Goal: Task Accomplishment & Management: Complete application form

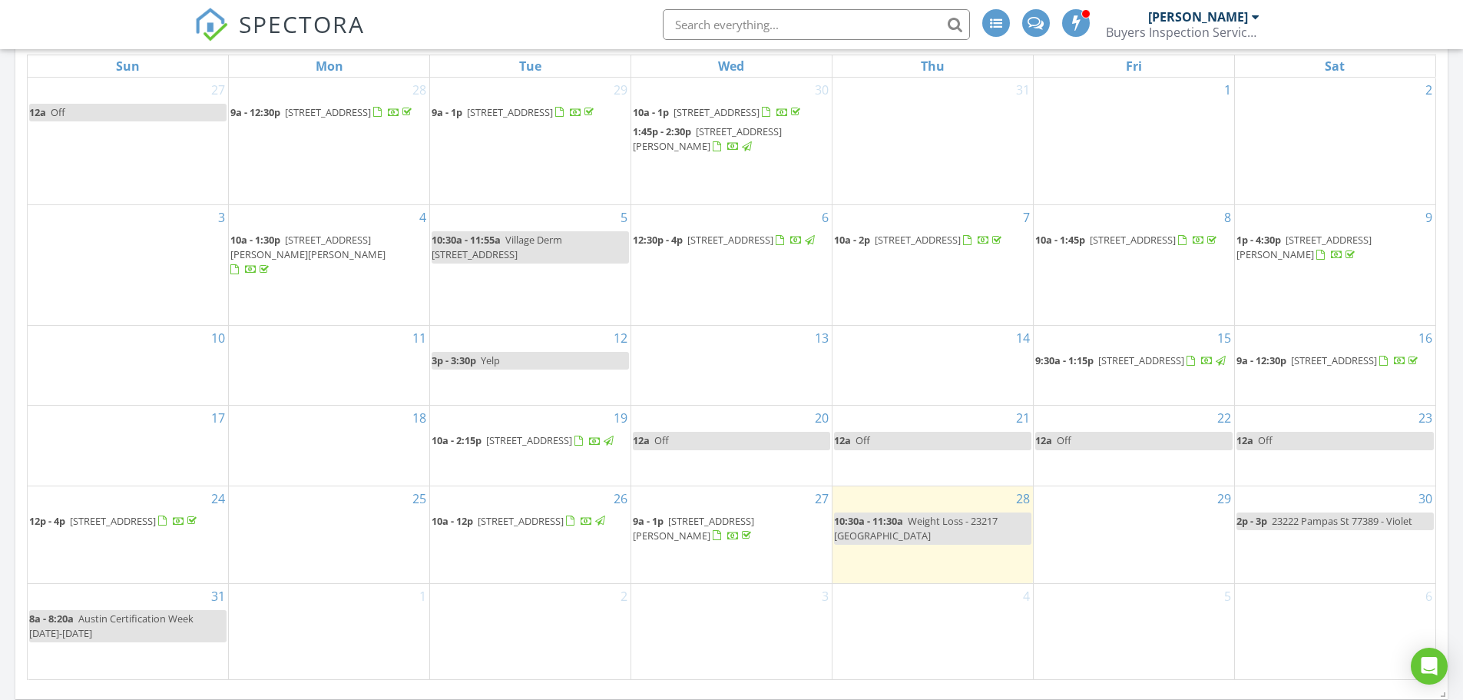
scroll to position [461, 0]
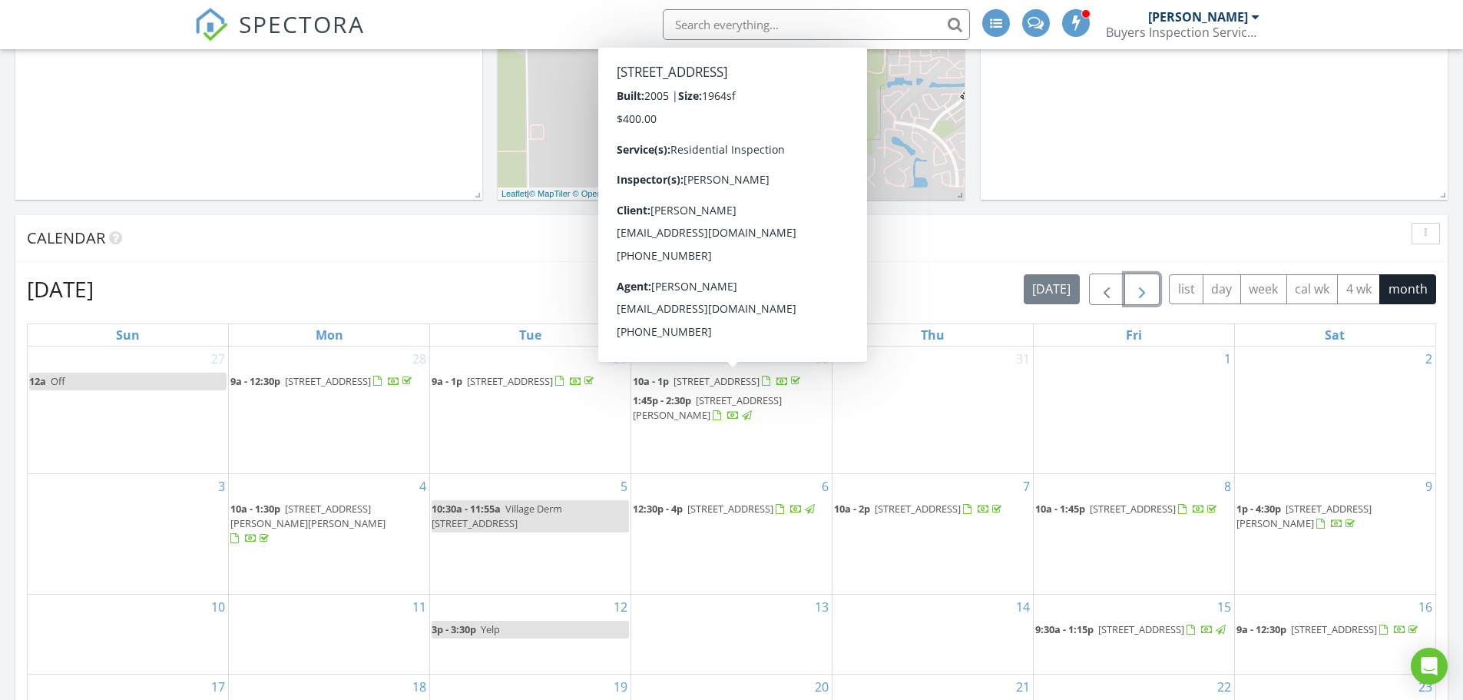
click at [1140, 289] on span "button" at bounding box center [1142, 289] width 18 height 18
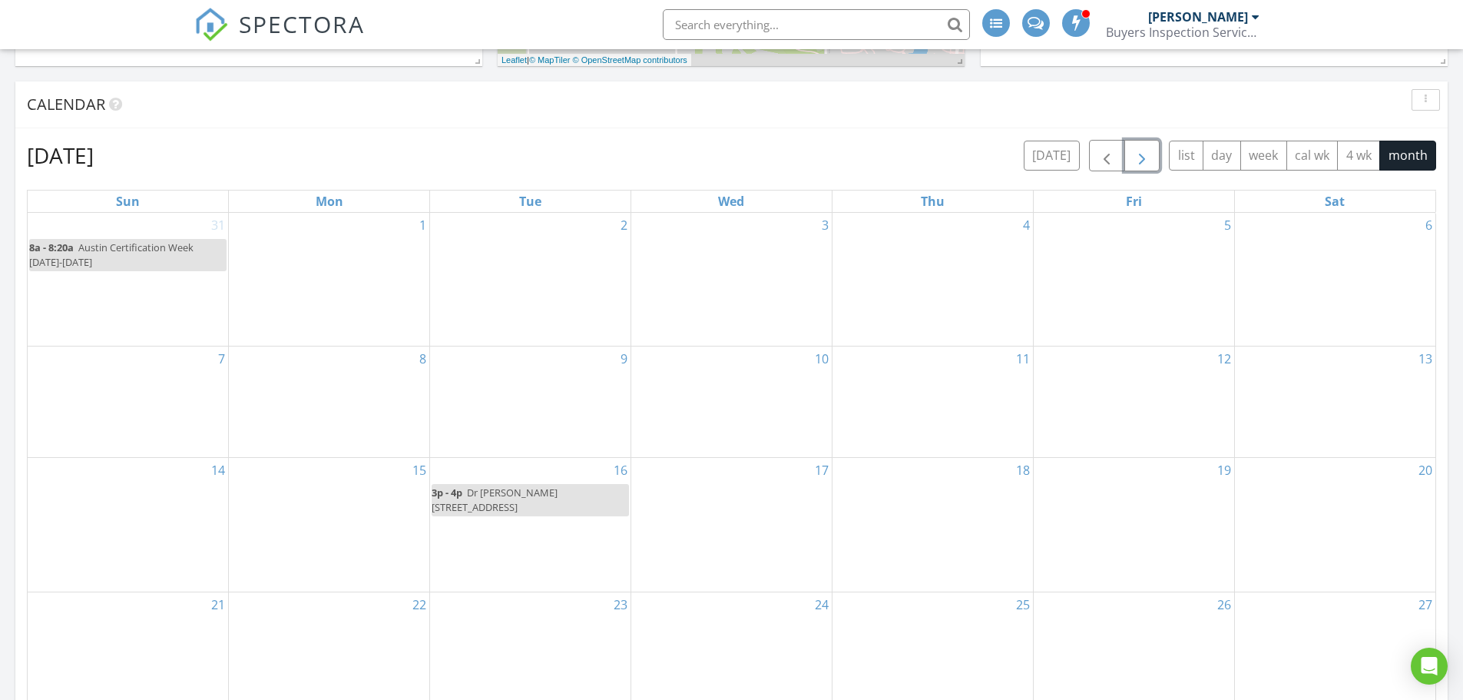
scroll to position [614, 0]
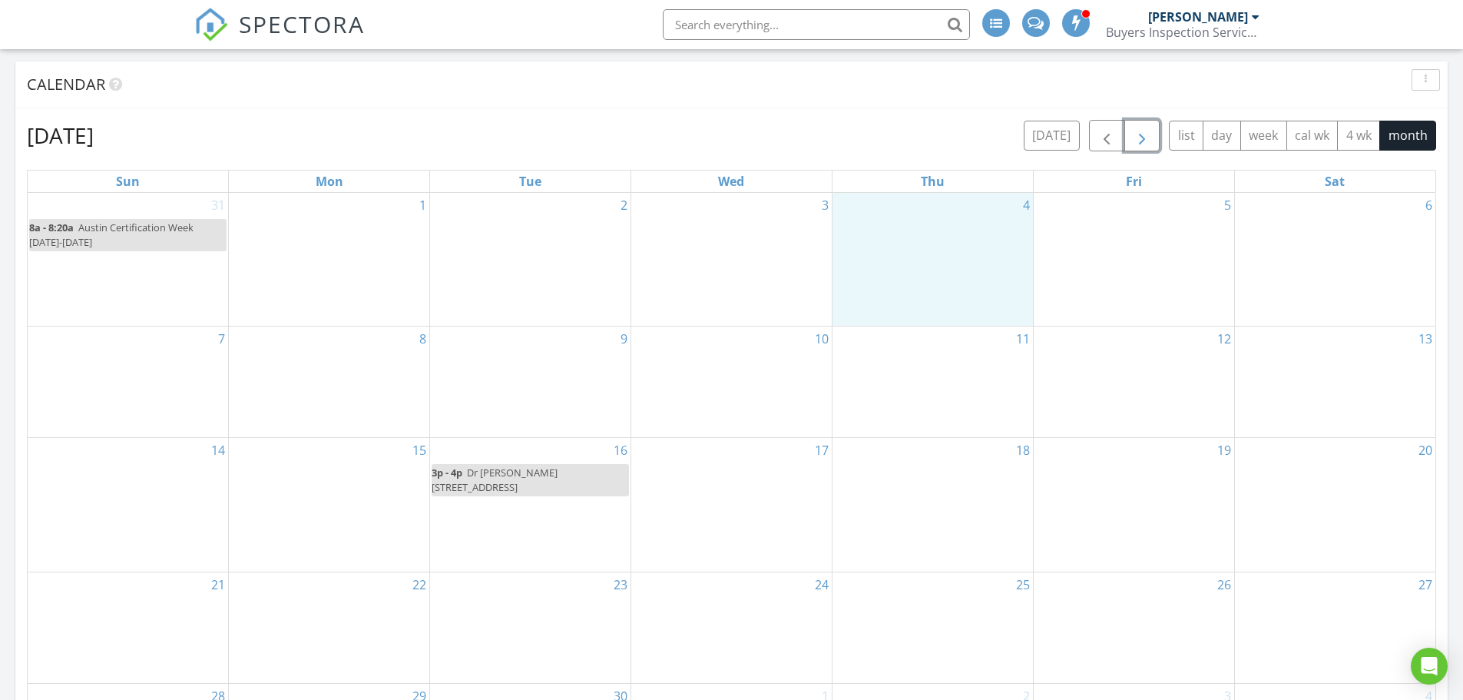
click at [902, 283] on div "4" at bounding box center [932, 259] width 200 height 133
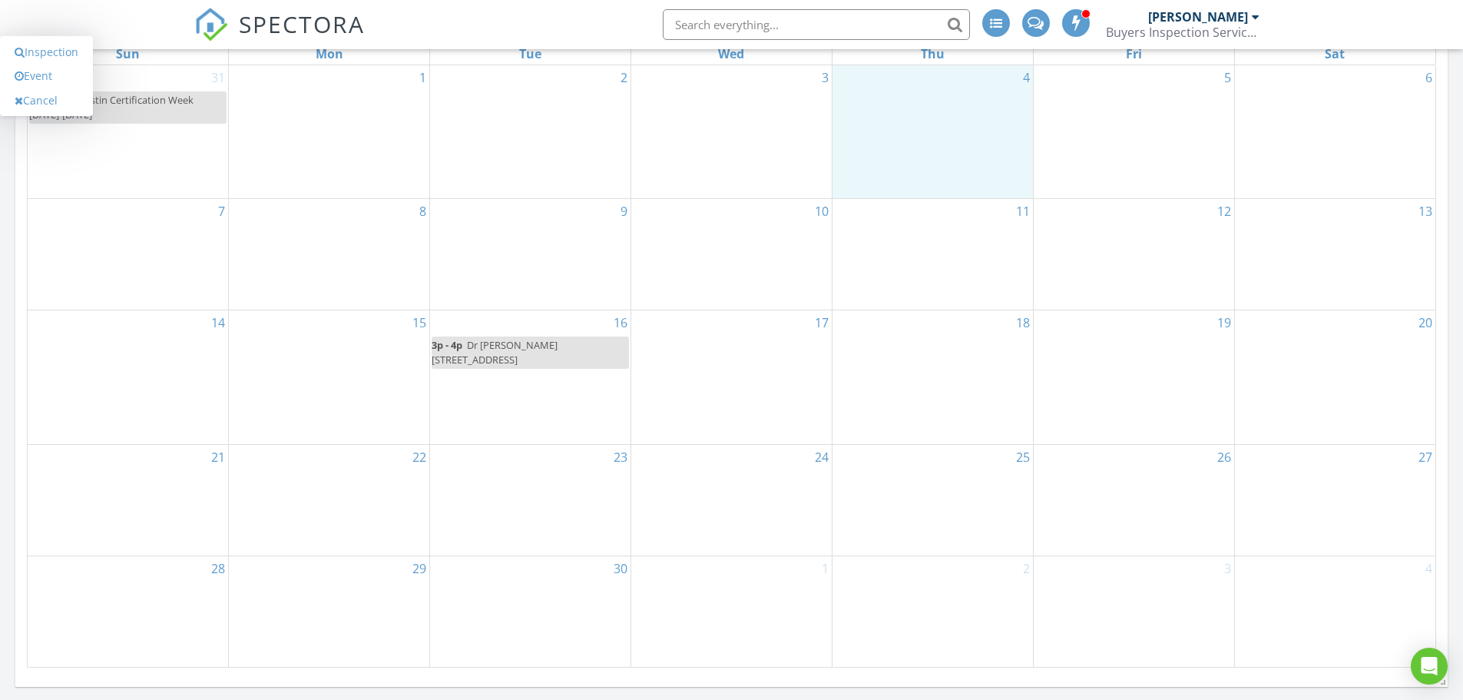
scroll to position [768, 0]
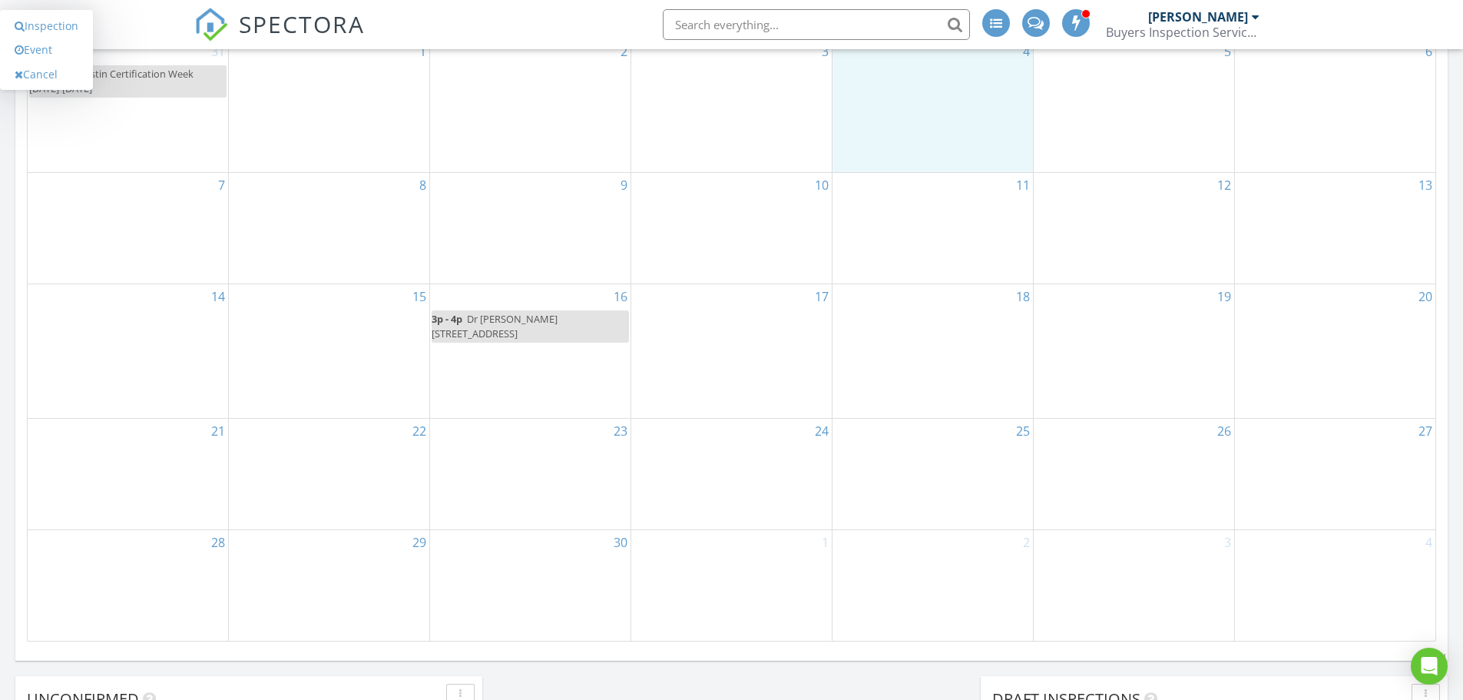
click at [974, 467] on div "25" at bounding box center [932, 474] width 200 height 111
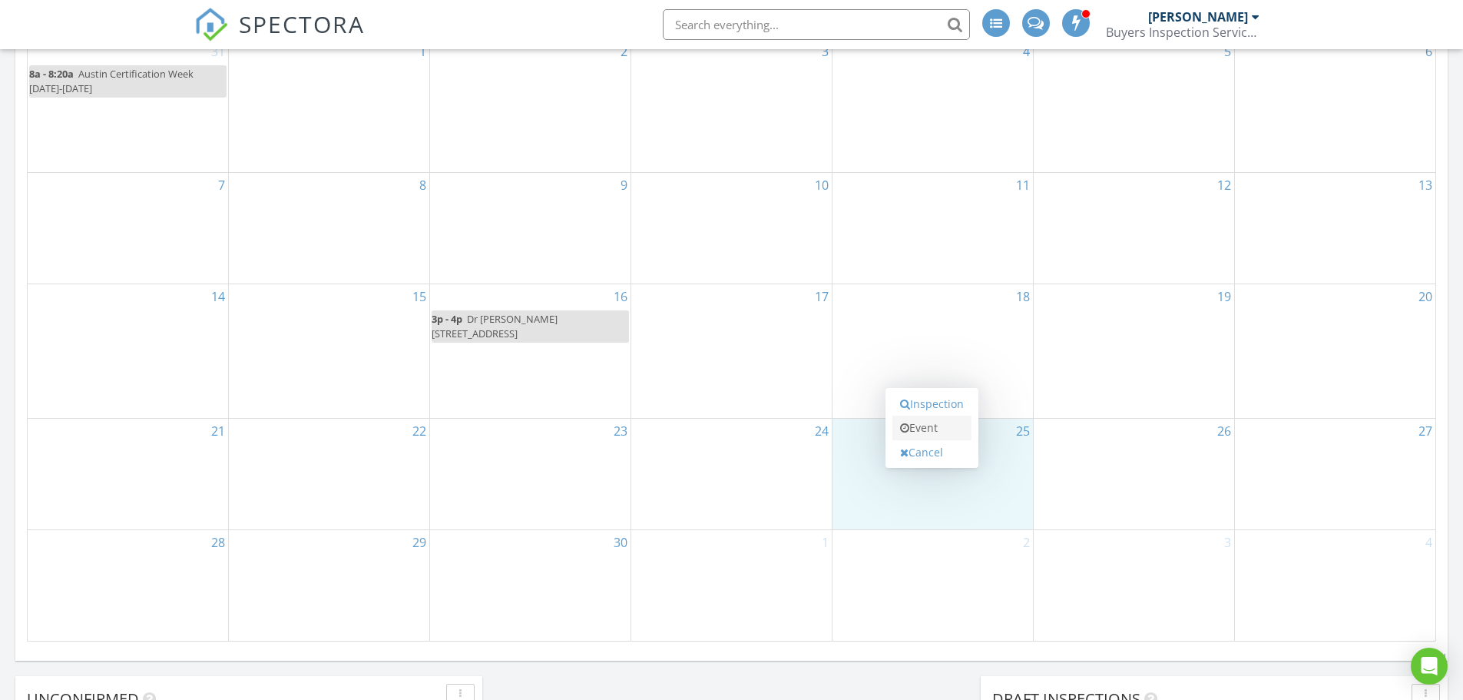
click at [935, 434] on link "Event" at bounding box center [931, 427] width 79 height 25
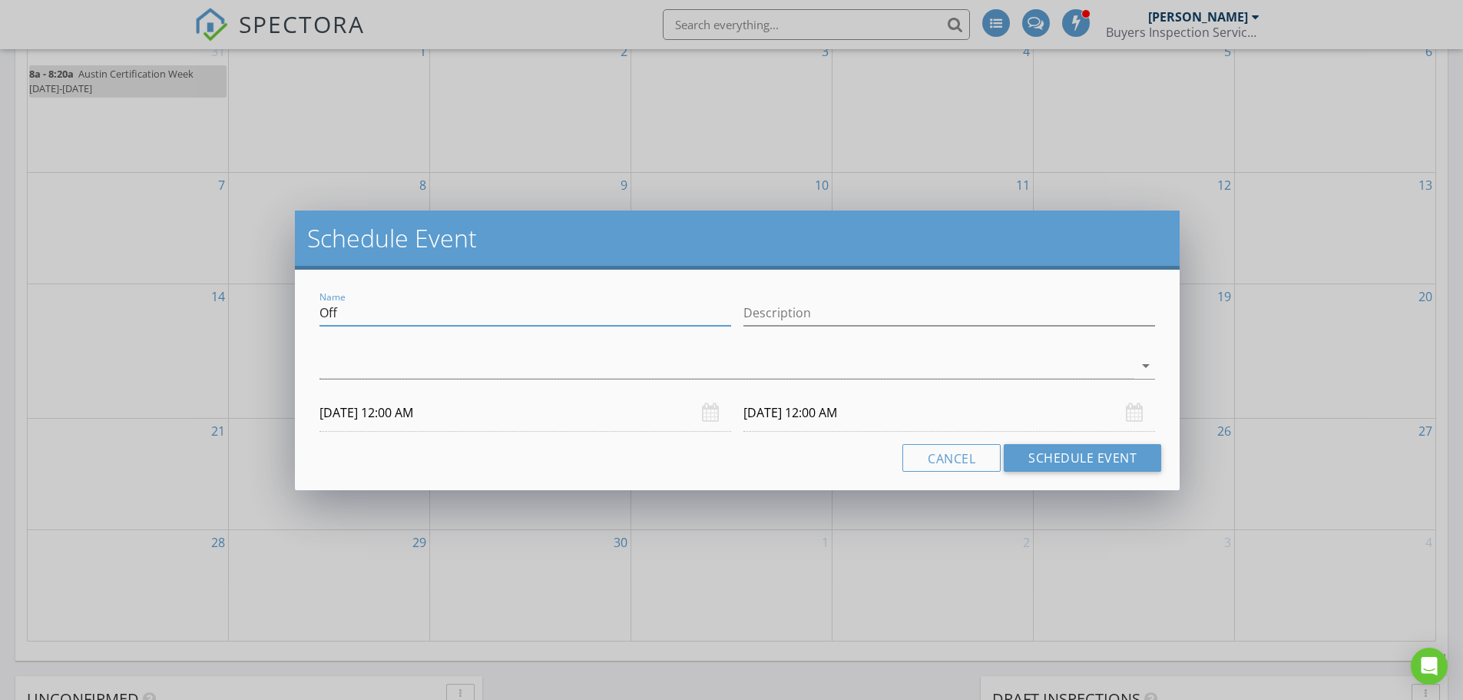
click at [460, 320] on input "Off" at bounding box center [525, 312] width 412 height 25
type input "O"
type input "[PERSON_NAME] Loss"
click at [421, 368] on div at bounding box center [726, 365] width 814 height 25
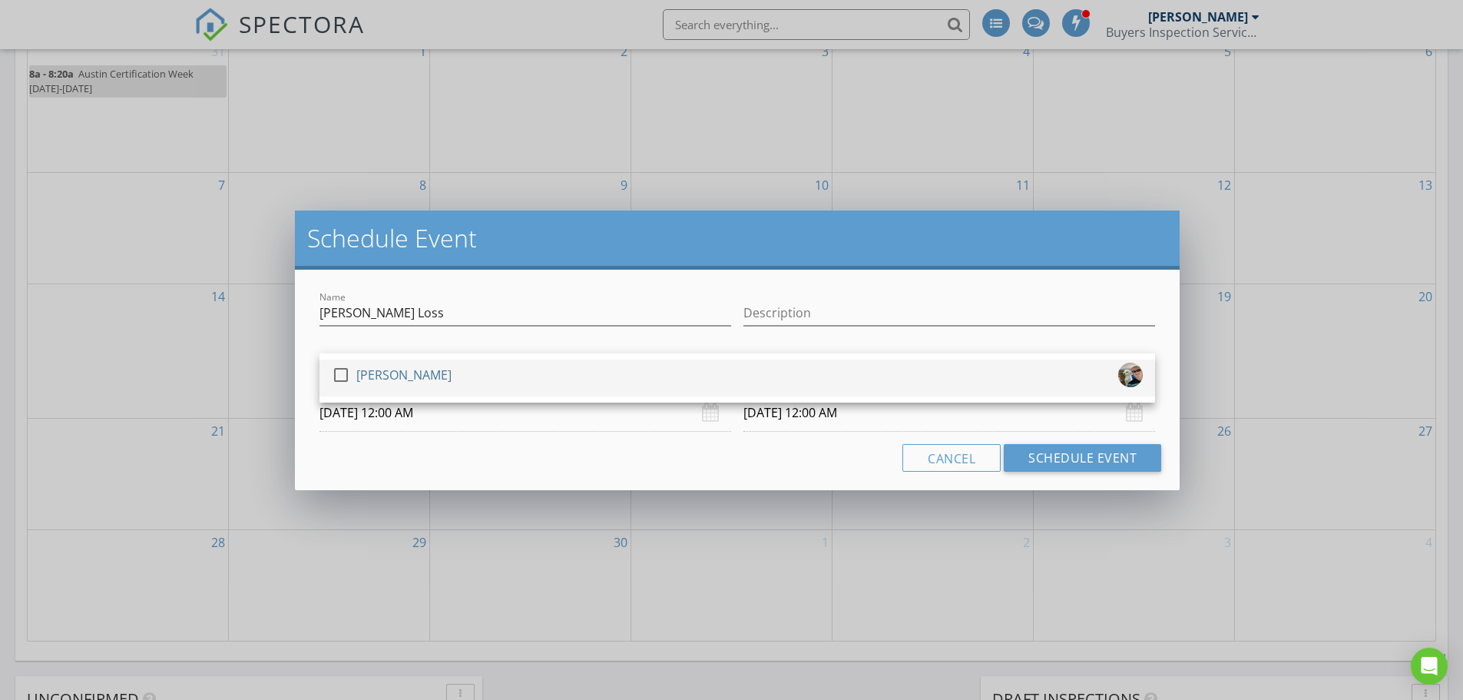
click at [342, 366] on div at bounding box center [341, 375] width 26 height 26
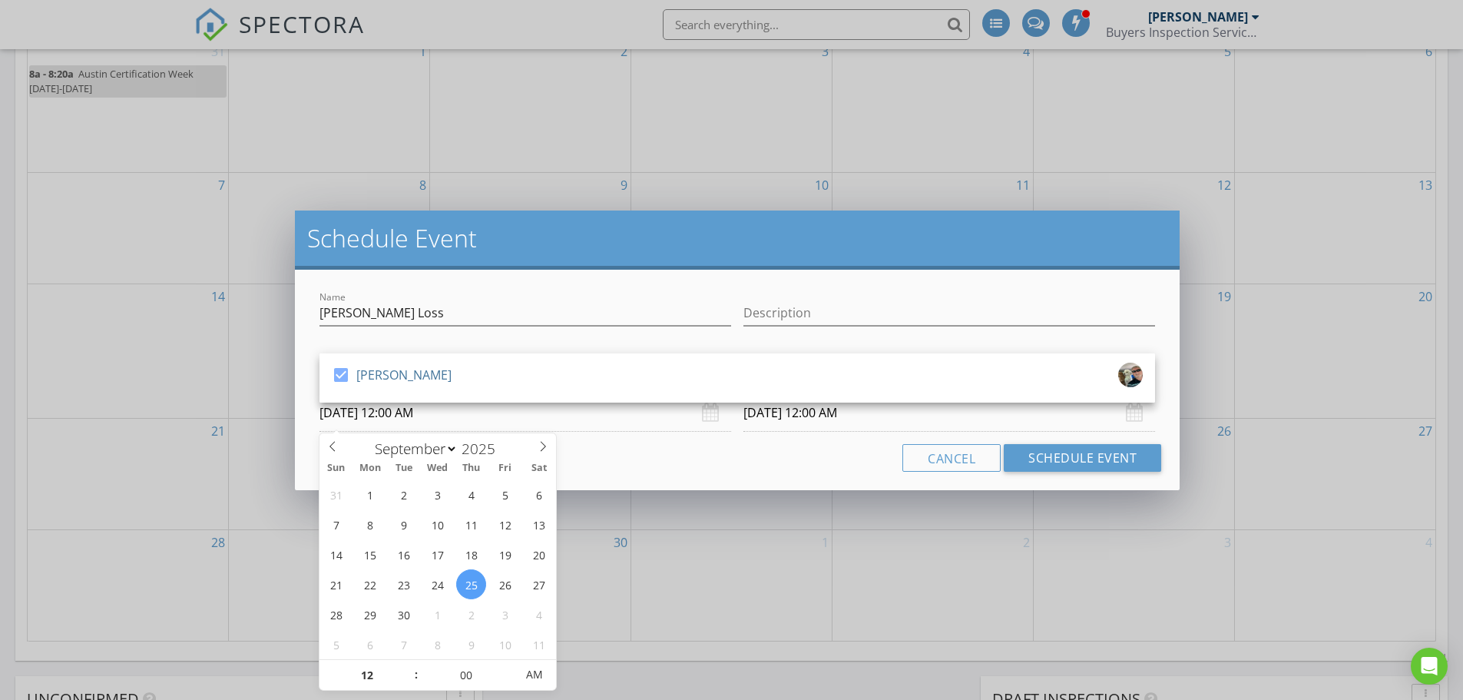
click at [411, 415] on input "[DATE] 12:00 AM" at bounding box center [525, 413] width 412 height 38
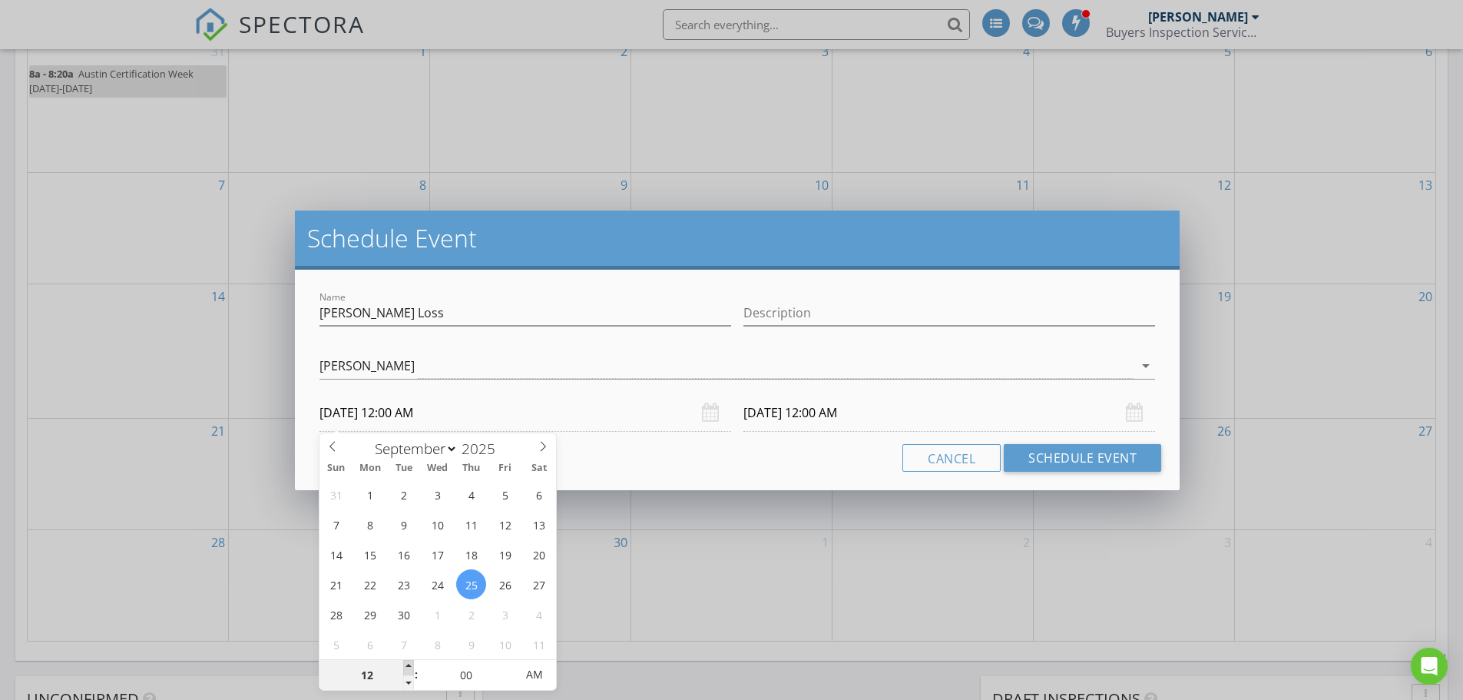
type input "01"
type input "[DATE] 1:00 AM"
click at [409, 662] on span at bounding box center [408, 667] width 11 height 15
type input "[DATE] 1:00 AM"
type input "12"
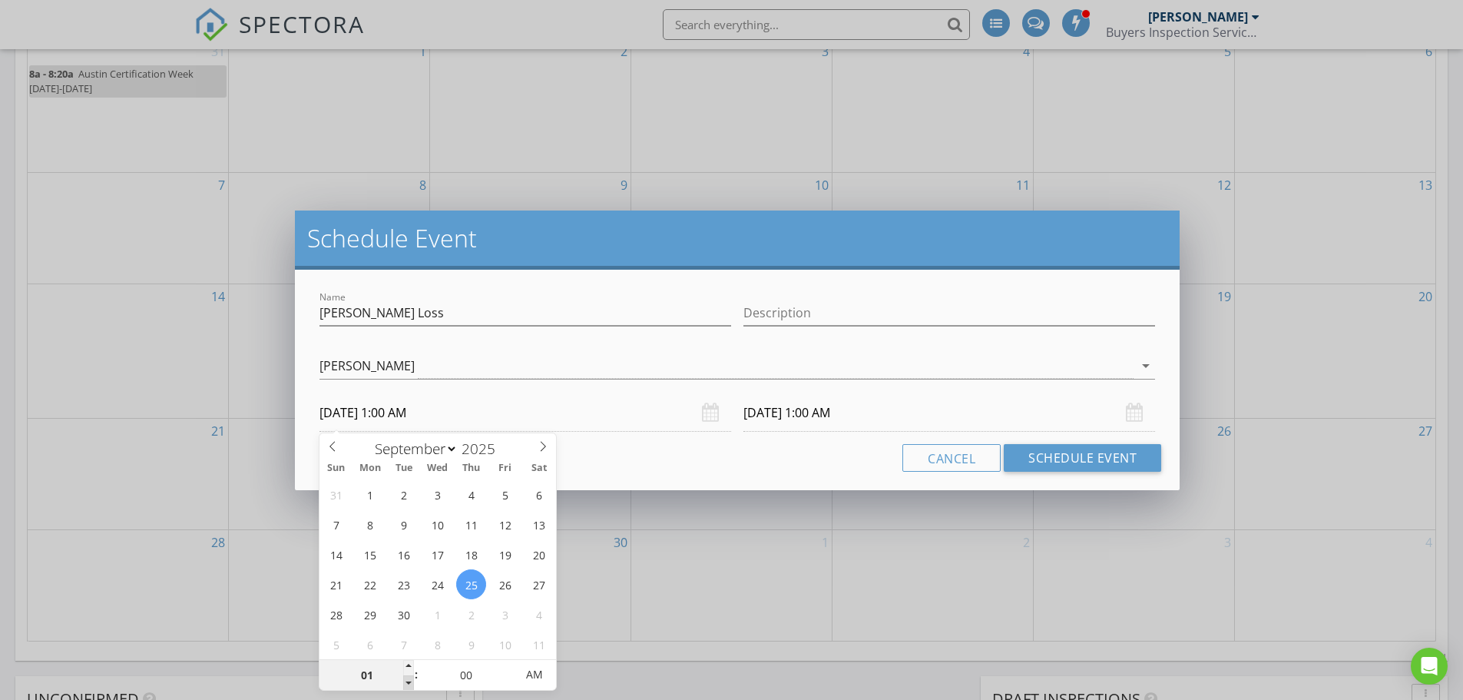
type input "[DATE] 12:00 AM"
click at [411, 681] on span at bounding box center [408, 682] width 11 height 15
type input "[DATE] 12:00 AM"
type input "11"
type input "[DATE] 11:00 PM"
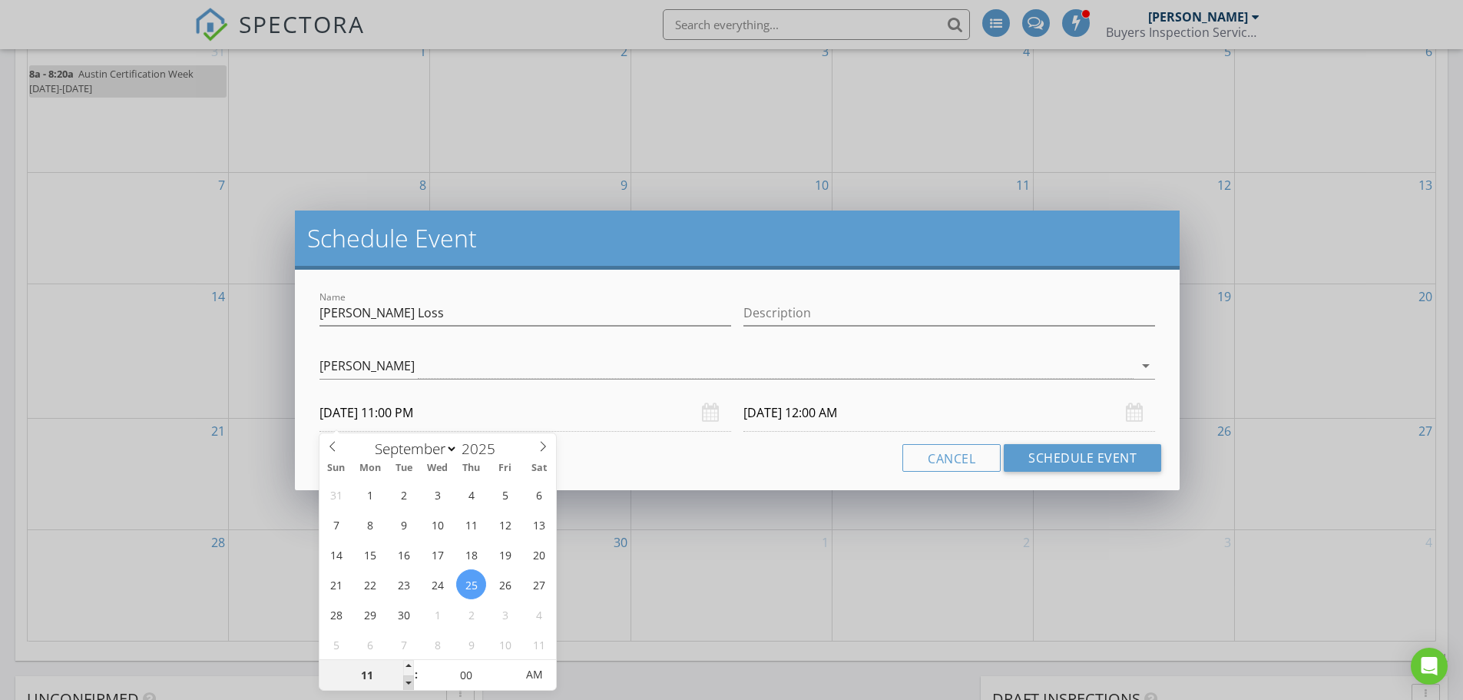
click at [410, 680] on span at bounding box center [408, 682] width 11 height 15
type input "[DATE] 11:00 PM"
type input "10"
type input "[DATE] 10:00 PM"
click at [410, 680] on span at bounding box center [408, 682] width 11 height 15
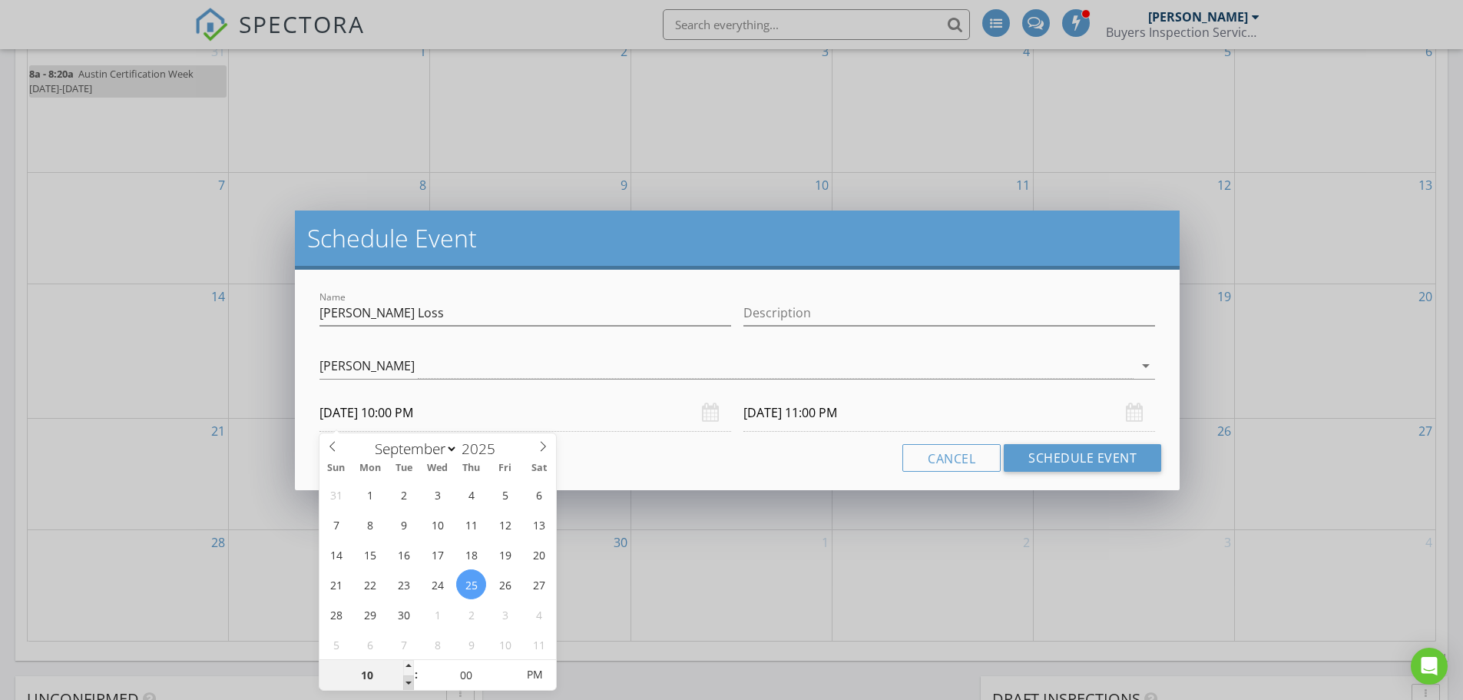
type input "[DATE] 10:00 PM"
type input "11"
type input "[DATE] 11:00 PM"
click at [405, 664] on span at bounding box center [408, 667] width 11 height 15
type input "[DATE] 11:00 PM"
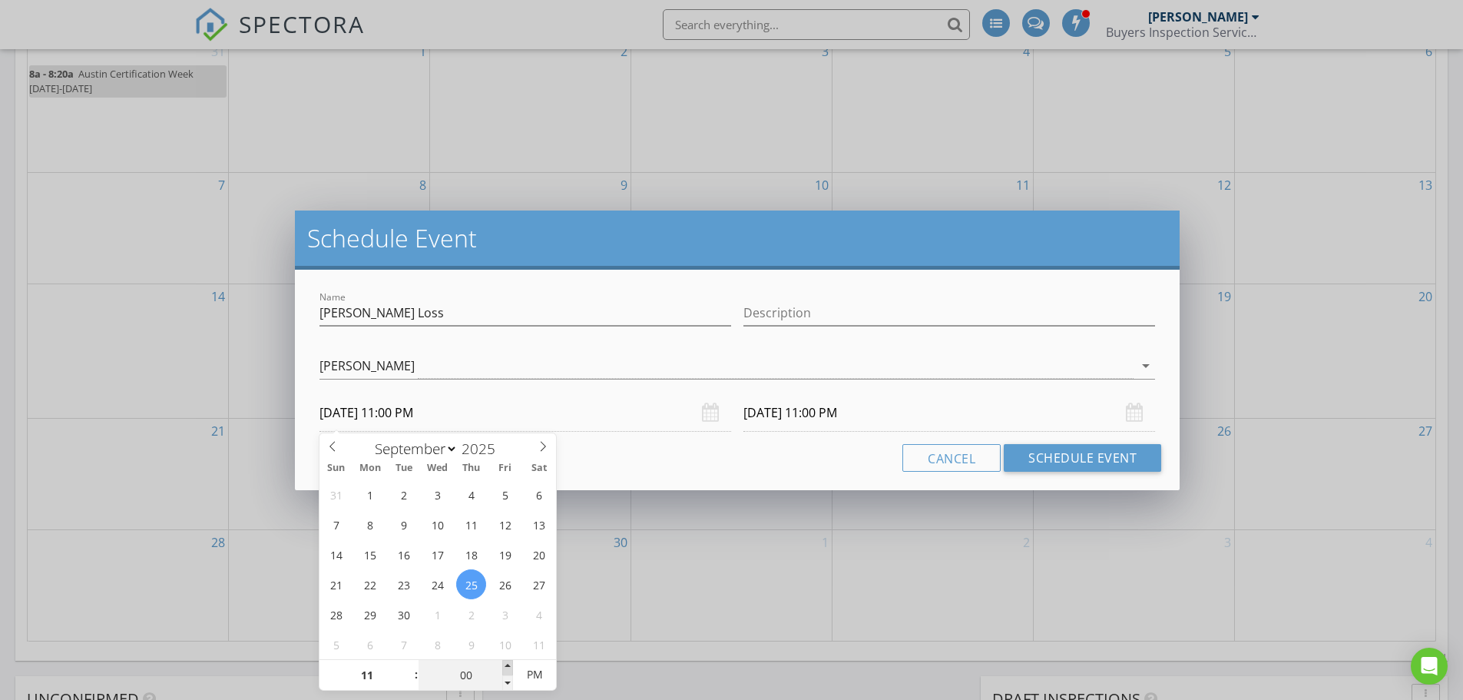
type input "05"
type input "[DATE] 11:05 PM"
click at [508, 667] on span at bounding box center [507, 667] width 11 height 15
type input "10"
type input "[DATE] 11:10 PM"
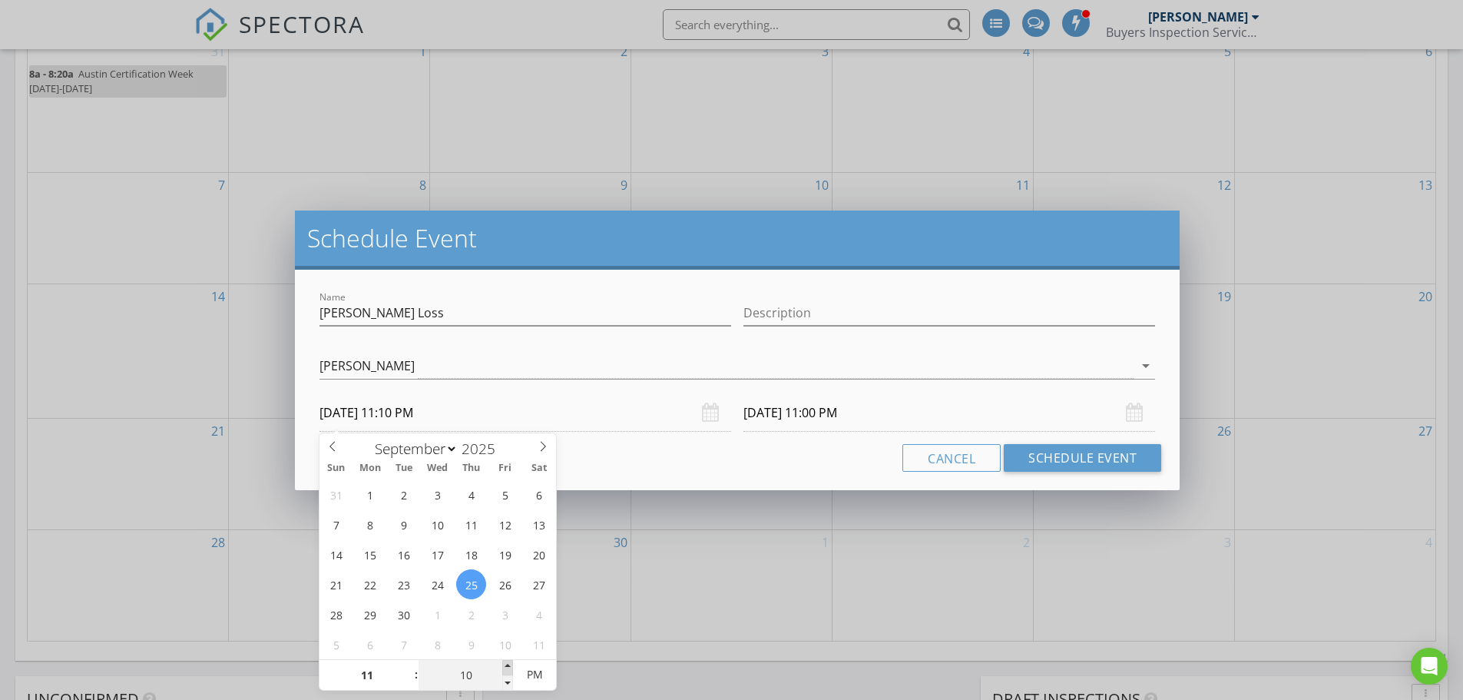
click at [508, 667] on span at bounding box center [507, 667] width 11 height 15
type input "15"
type input "[DATE] 11:15 PM"
click at [507, 666] on span at bounding box center [507, 667] width 11 height 15
type input "20"
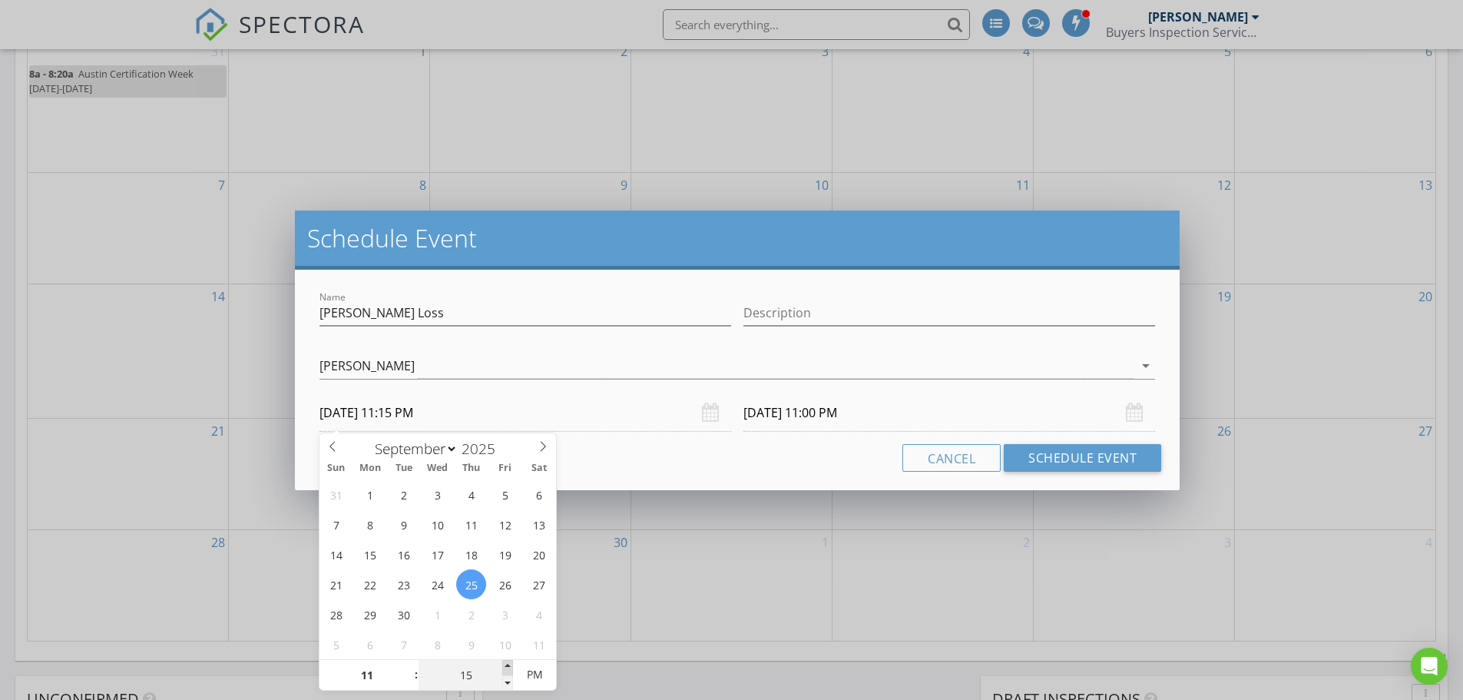
type input "[DATE] 11:20 PM"
click at [505, 664] on span at bounding box center [507, 667] width 11 height 15
type input "25"
type input "[DATE] 11:25 PM"
click at [505, 664] on span at bounding box center [507, 667] width 11 height 15
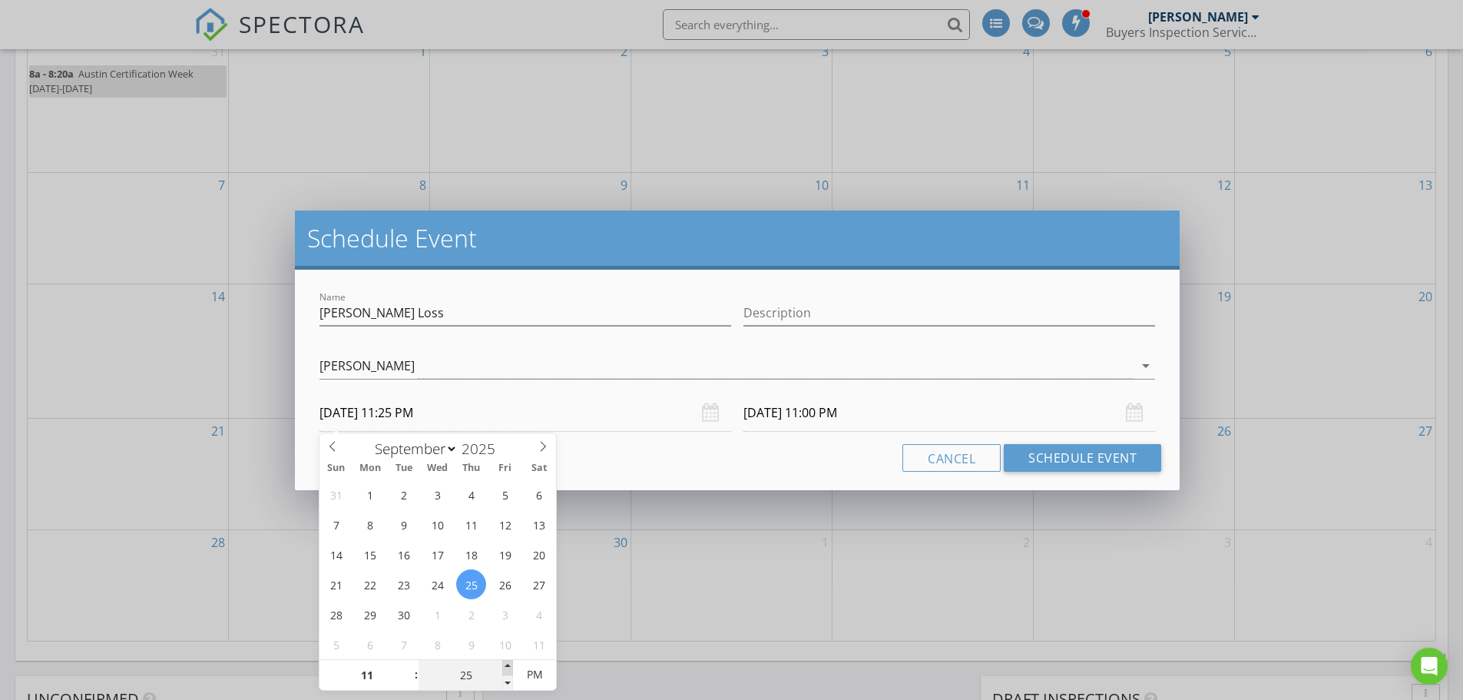
type input "30"
type input "[DATE] 11:30 PM"
click at [505, 664] on span at bounding box center [507, 667] width 11 height 15
type input "30"
click at [774, 422] on input "[DATE] 11:30 PM" at bounding box center [949, 413] width 412 height 38
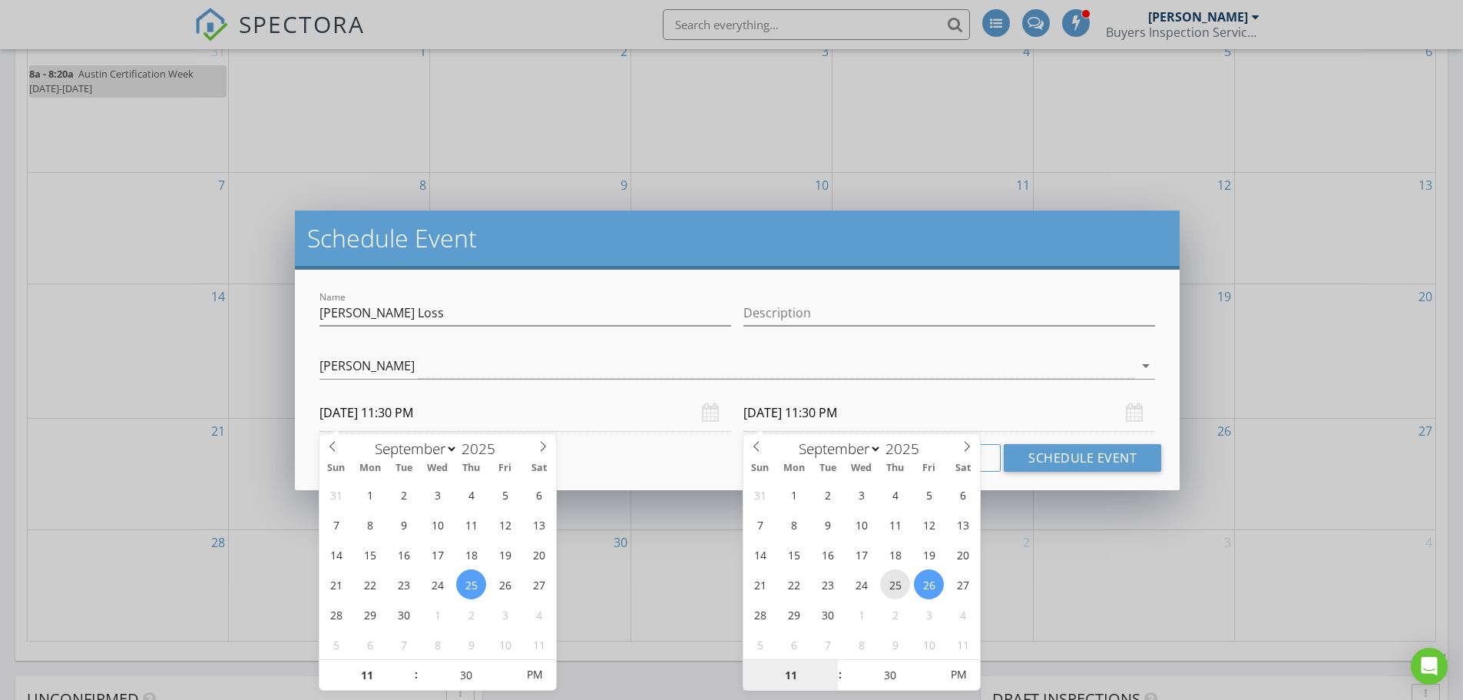
type input "[DATE] 11:30 PM"
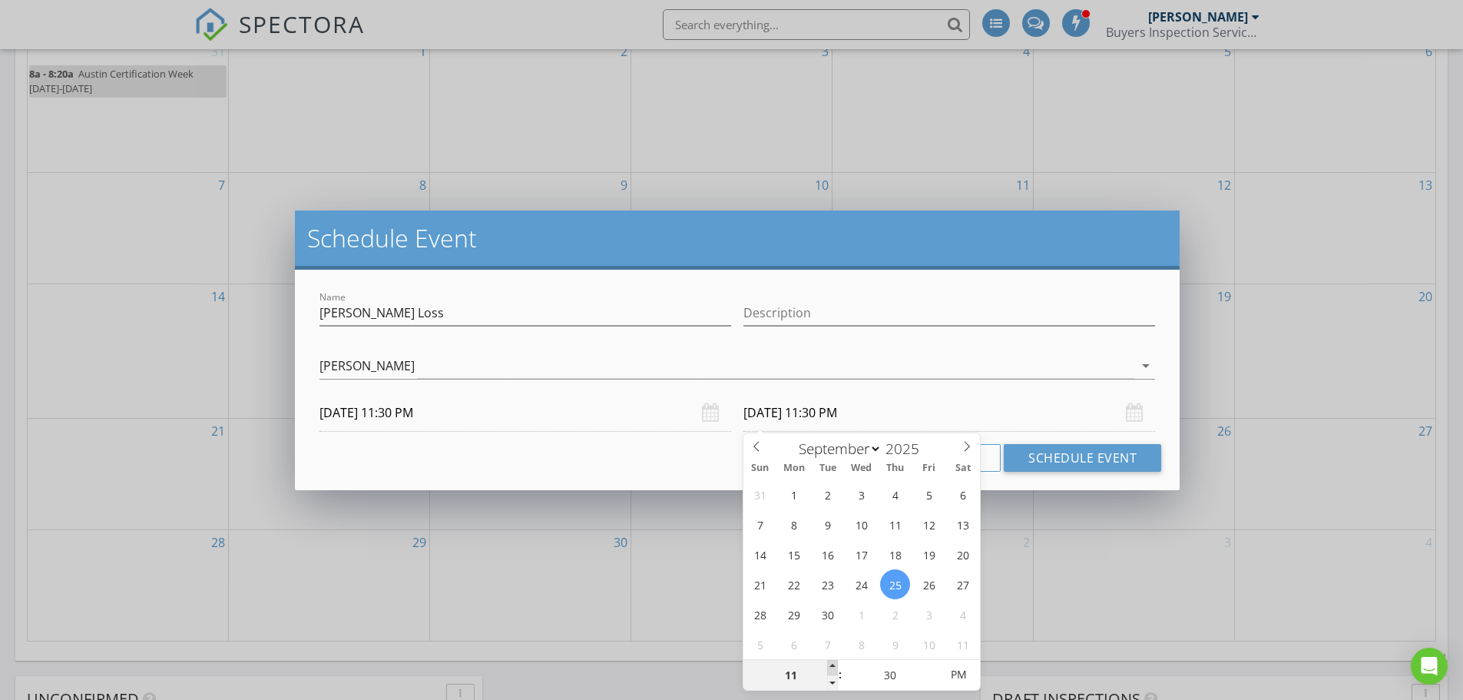
type input "12"
type input "[DATE] 12:30 AM"
click at [833, 665] on span at bounding box center [832, 667] width 11 height 15
type input "01"
type input "[DATE] 1:30 AM"
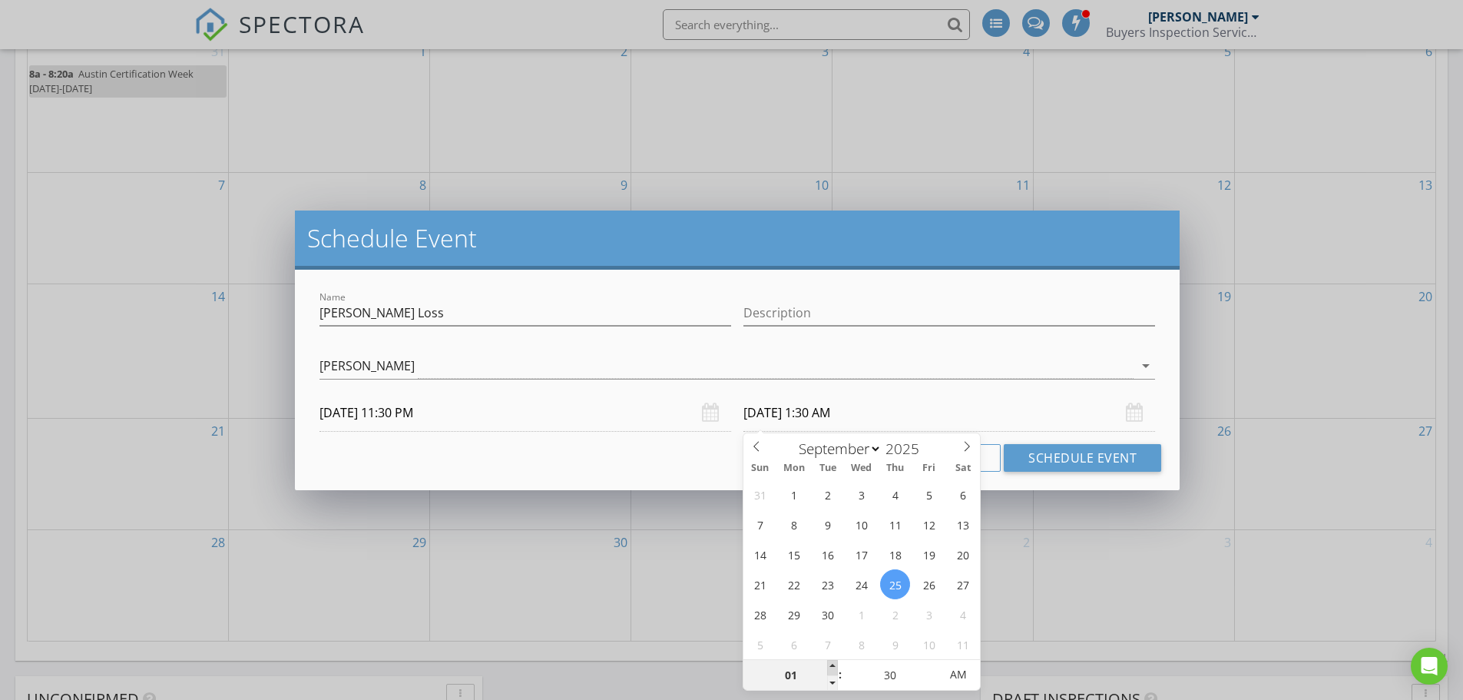
click at [833, 665] on span at bounding box center [832, 667] width 11 height 15
type input "25"
type input "[DATE] 1:25 AM"
click at [934, 681] on span at bounding box center [931, 682] width 11 height 15
type input "20"
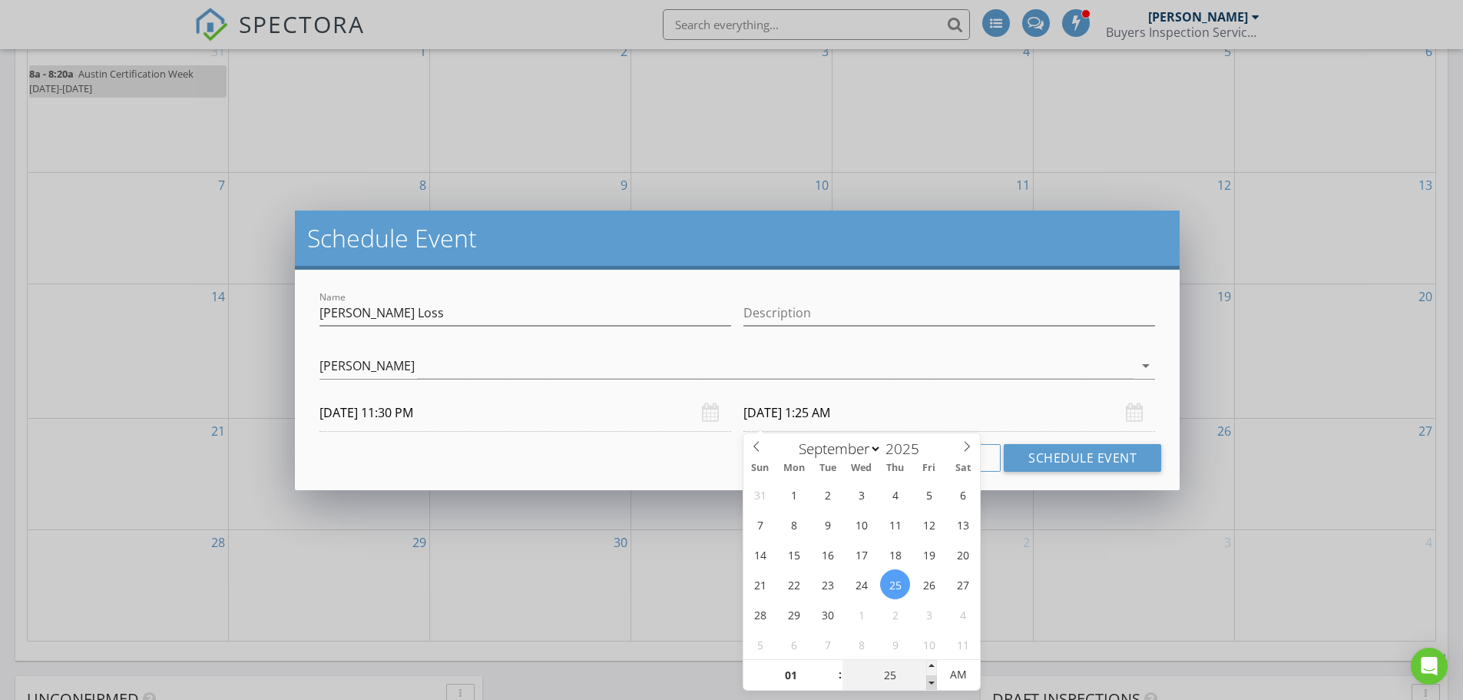
type input "[DATE] 1:20 AM"
click at [934, 681] on span at bounding box center [931, 682] width 11 height 15
type input "15"
type input "[DATE] 1:15 AM"
click at [934, 681] on span at bounding box center [931, 682] width 11 height 15
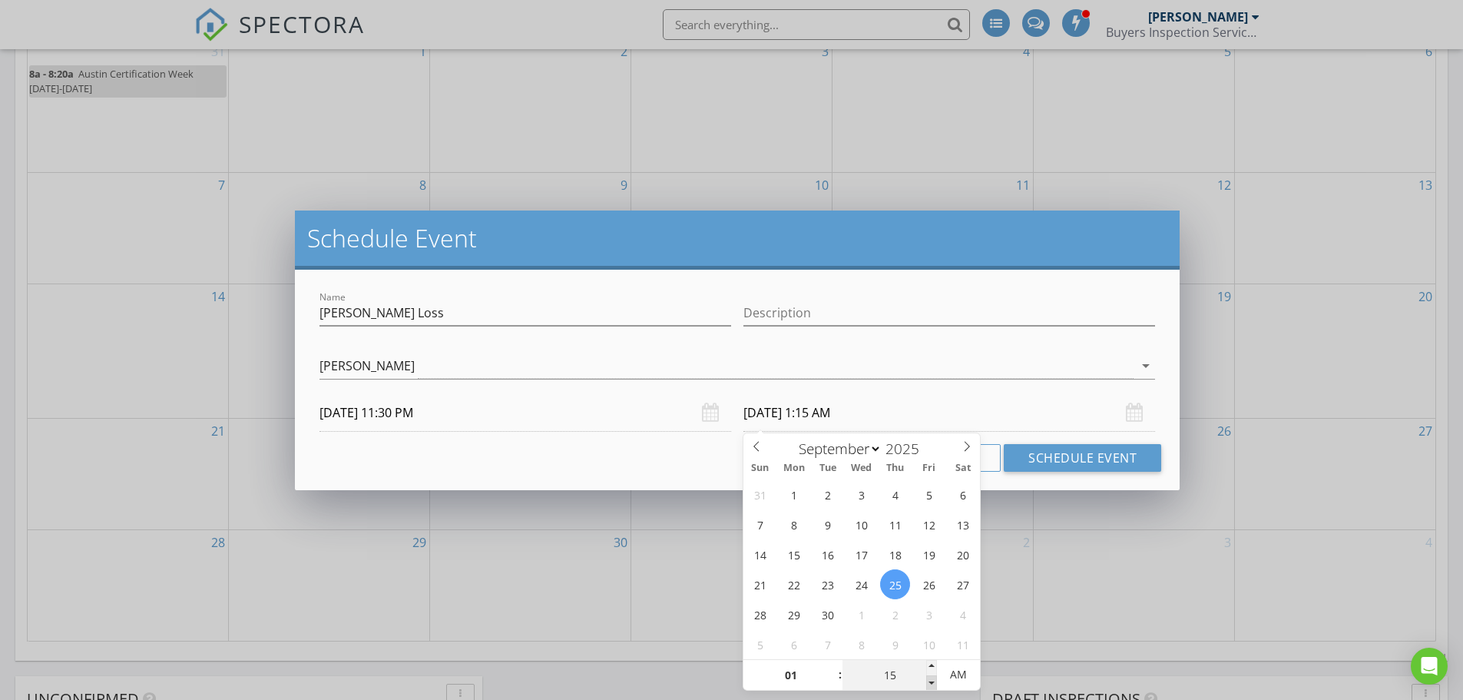
type input "10"
type input "[DATE] 1:10 AM"
click at [934, 681] on span at bounding box center [931, 682] width 11 height 15
type input "05"
type input "[DATE] 1:05 AM"
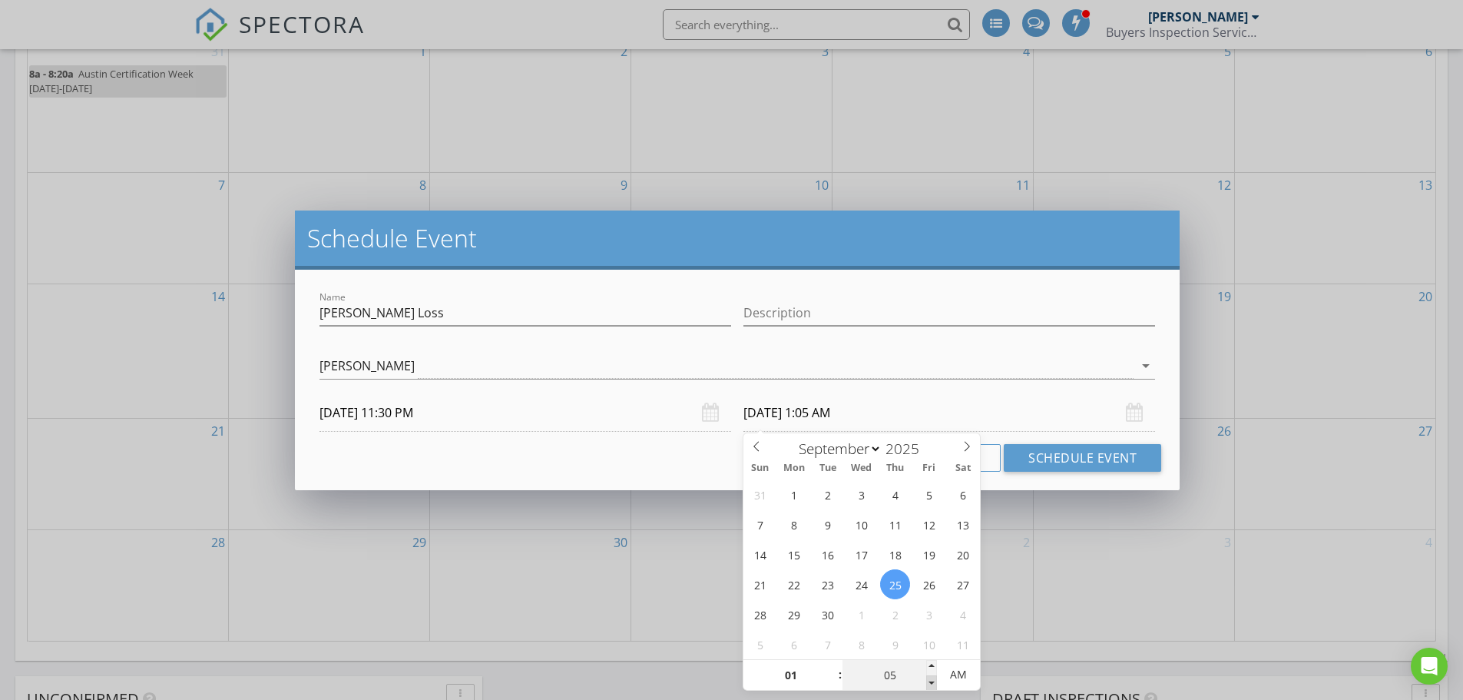
click at [934, 681] on span at bounding box center [931, 682] width 11 height 15
type input "00"
click at [934, 681] on span at bounding box center [931, 682] width 11 height 15
type input "[DATE] 1:00 PM"
click at [958, 674] on span "PM" at bounding box center [958, 674] width 42 height 31
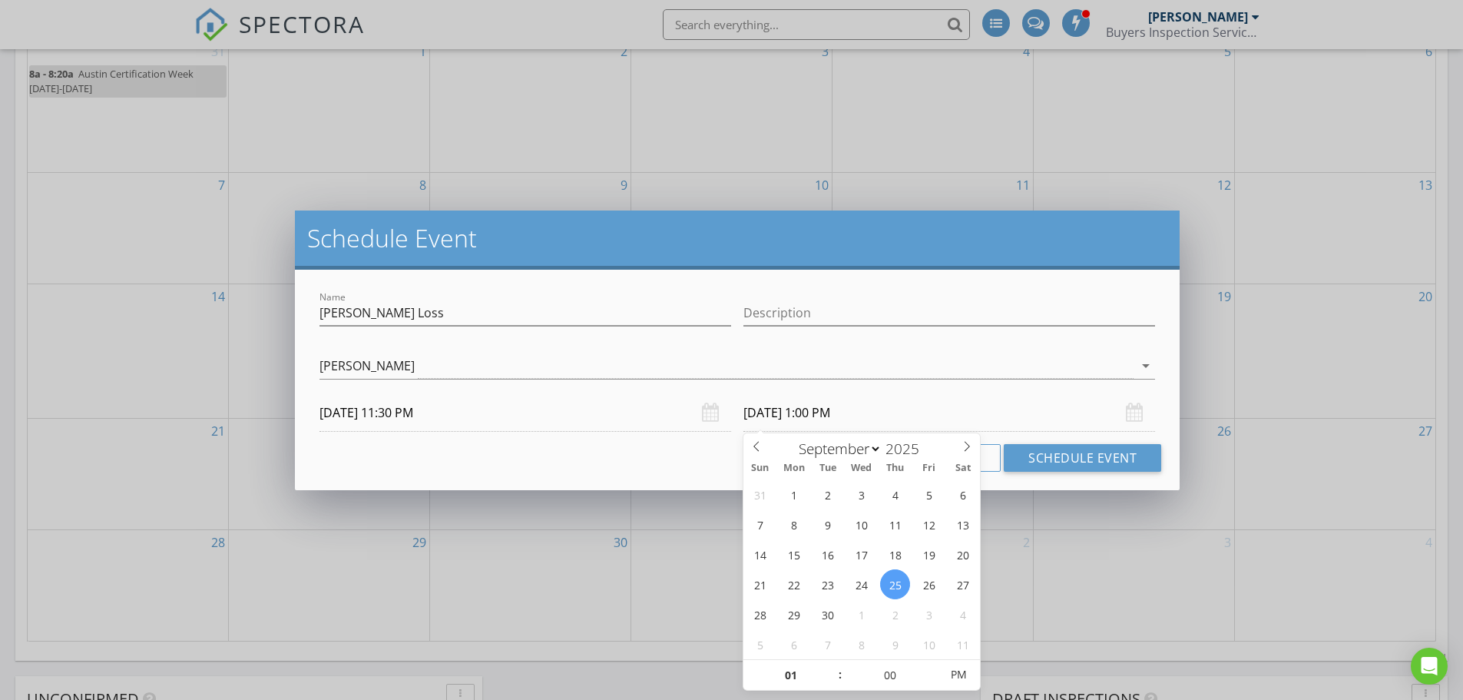
click at [441, 414] on input "[DATE] 11:30 PM" at bounding box center [525, 413] width 412 height 38
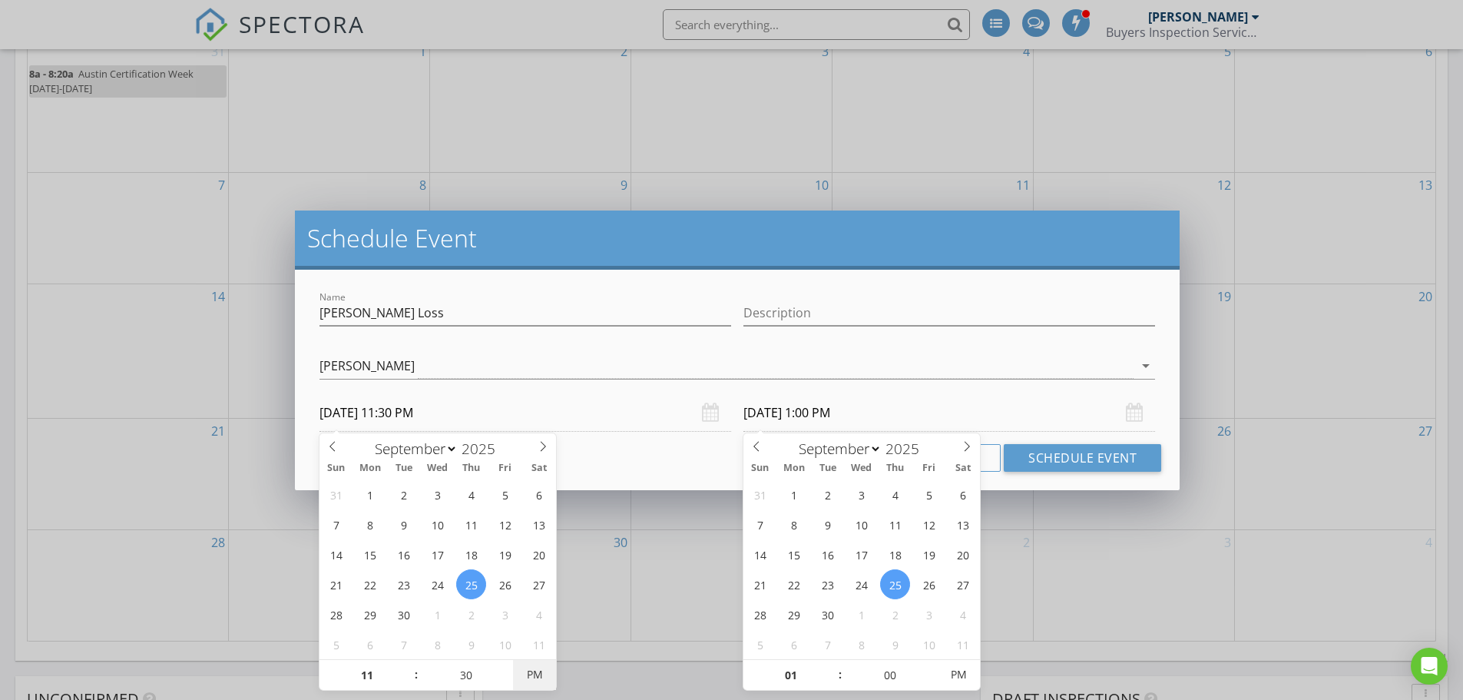
type input "[DATE] 11:30 AM"
type input "[DATE] 1:00 AM"
click at [535, 678] on span "PM" at bounding box center [534, 674] width 42 height 31
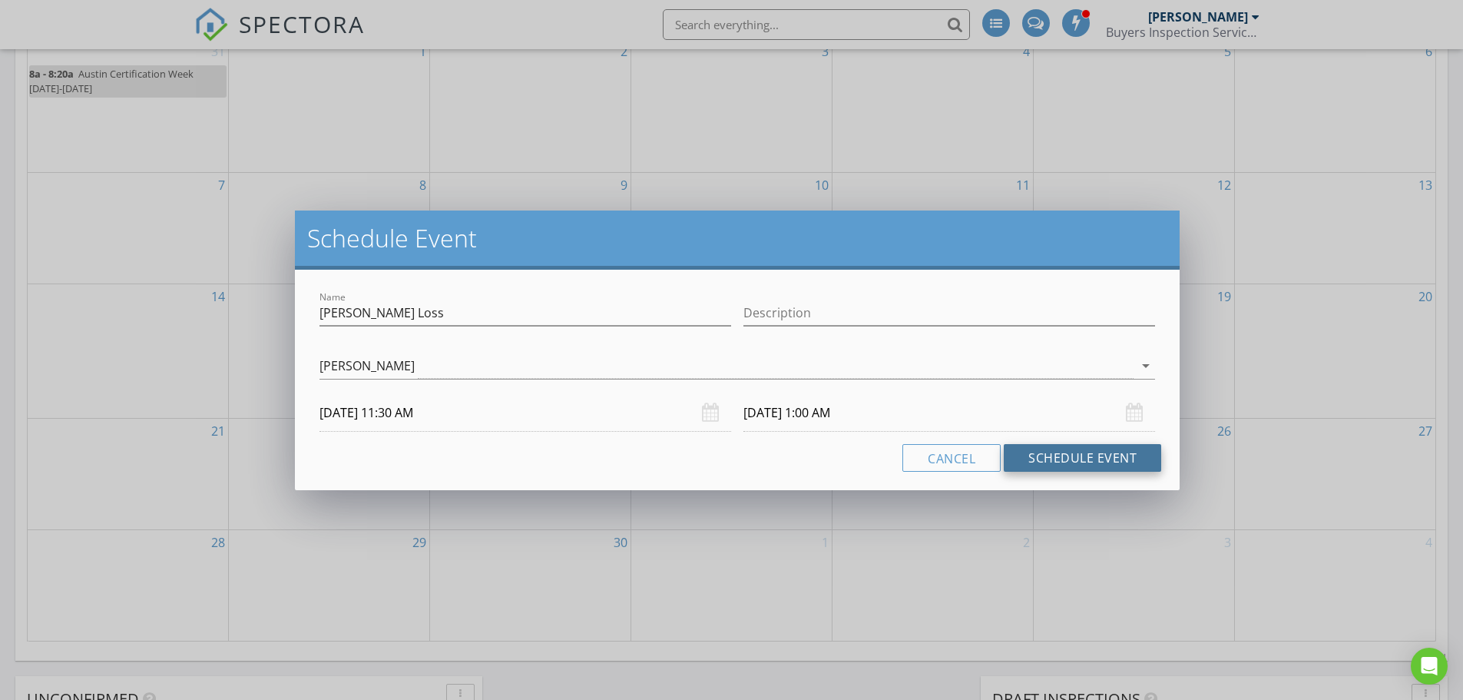
click at [1078, 464] on button "Schedule Event" at bounding box center [1082, 458] width 157 height 28
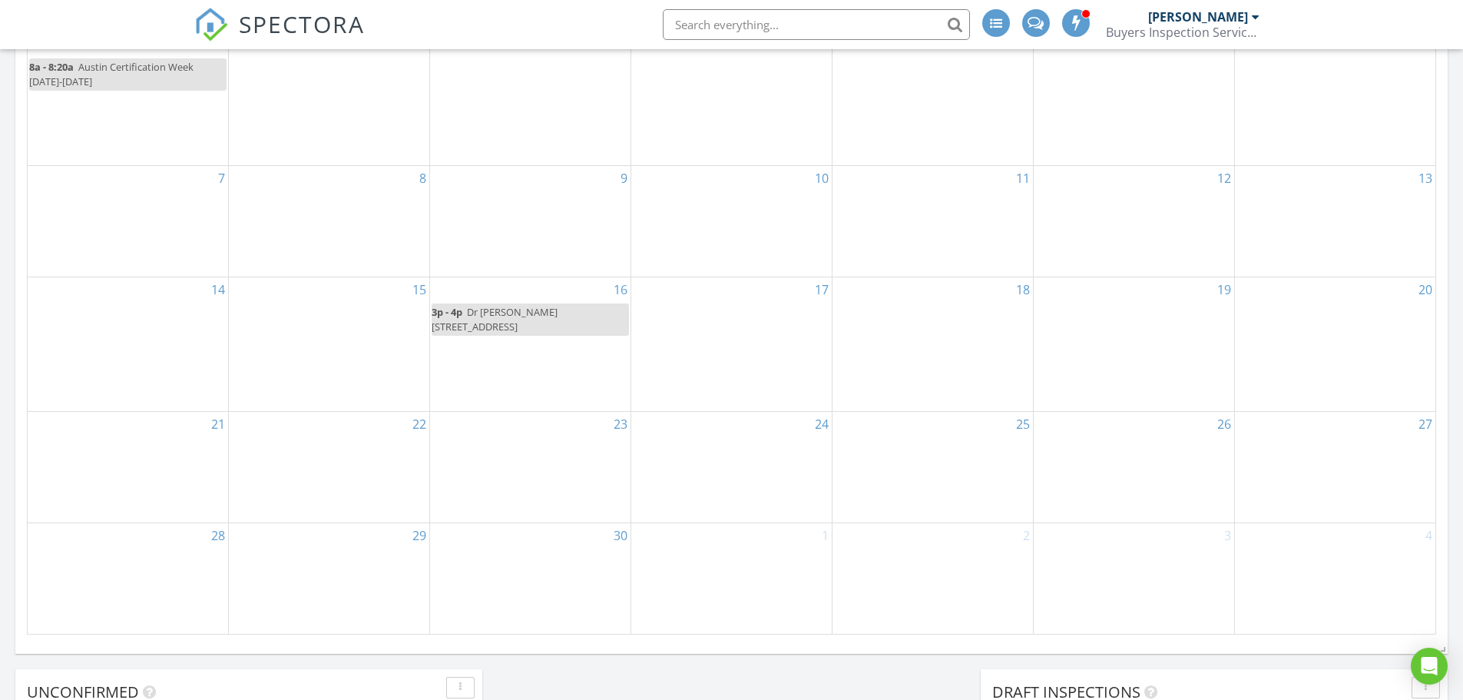
scroll to position [845, 0]
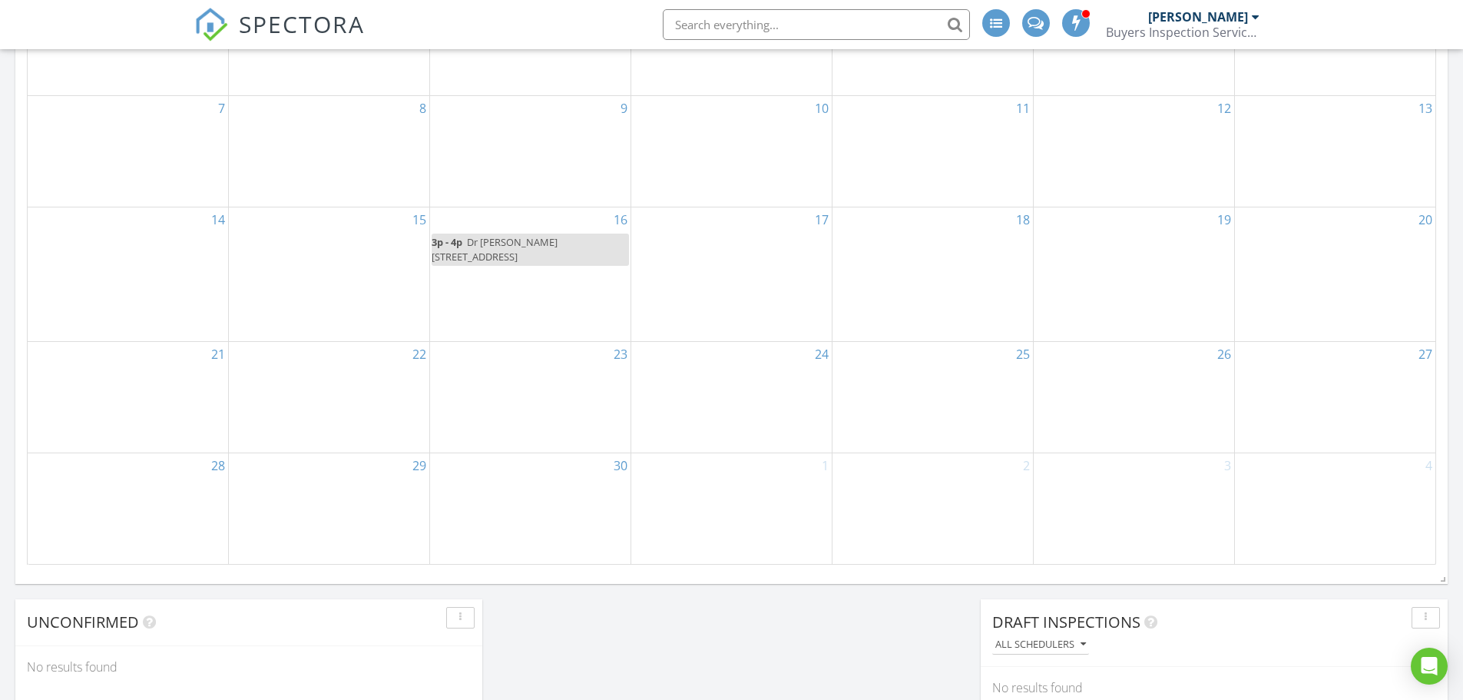
click at [948, 392] on div "25" at bounding box center [932, 397] width 200 height 111
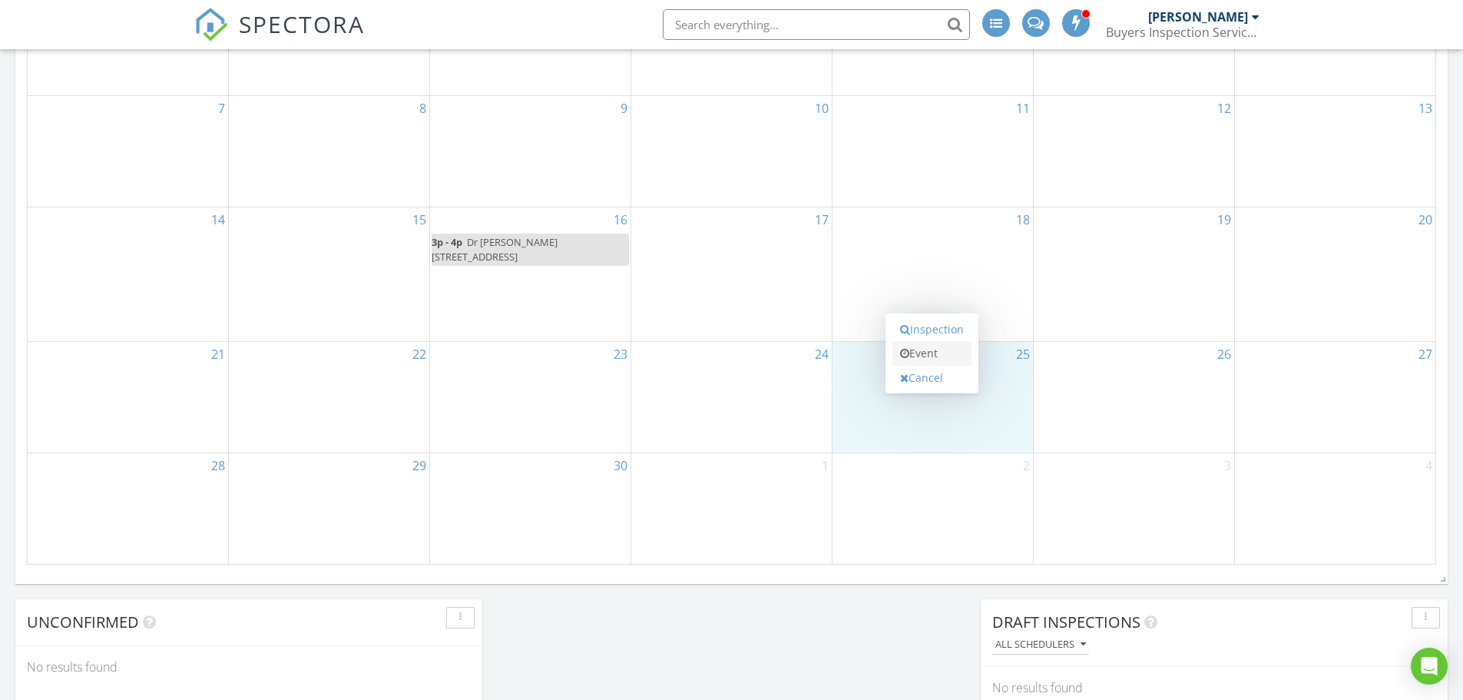
click at [932, 350] on link "Event" at bounding box center [931, 353] width 79 height 25
select select "8"
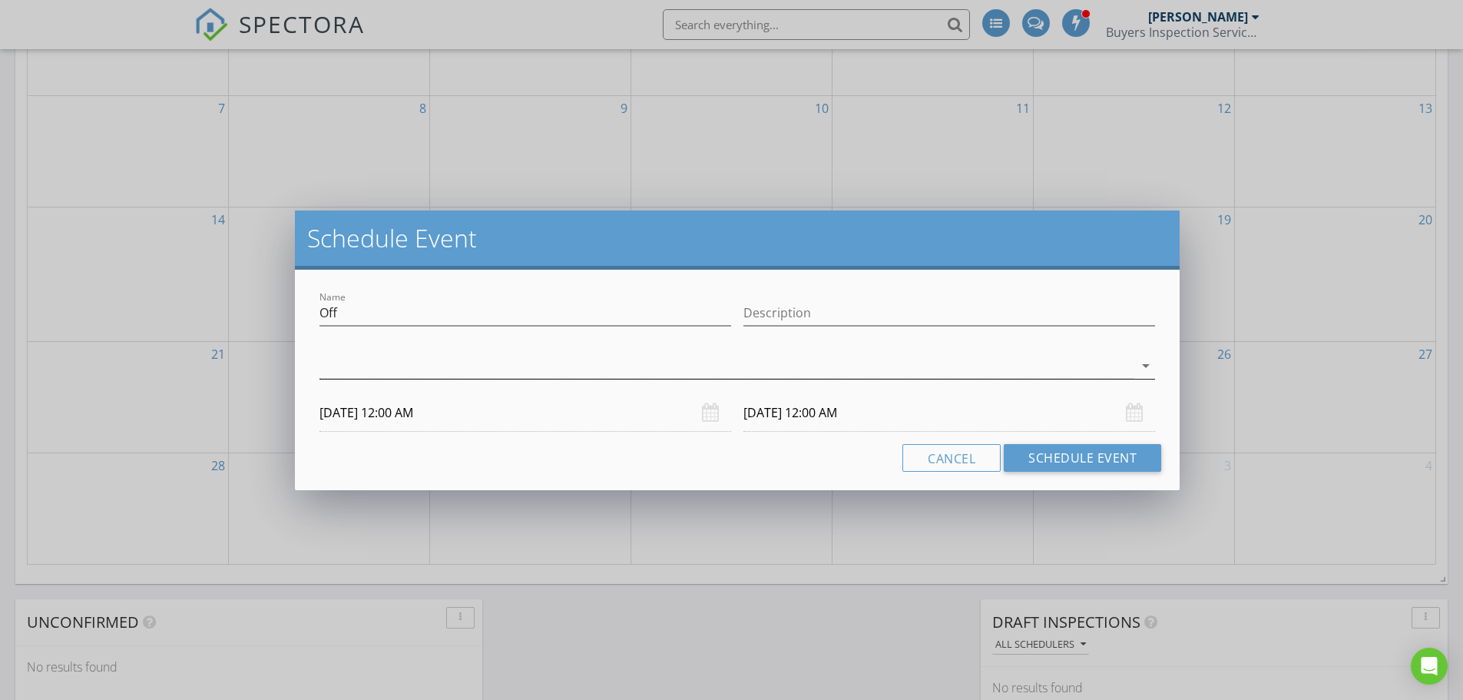
click at [384, 365] on div at bounding box center [726, 365] width 814 height 25
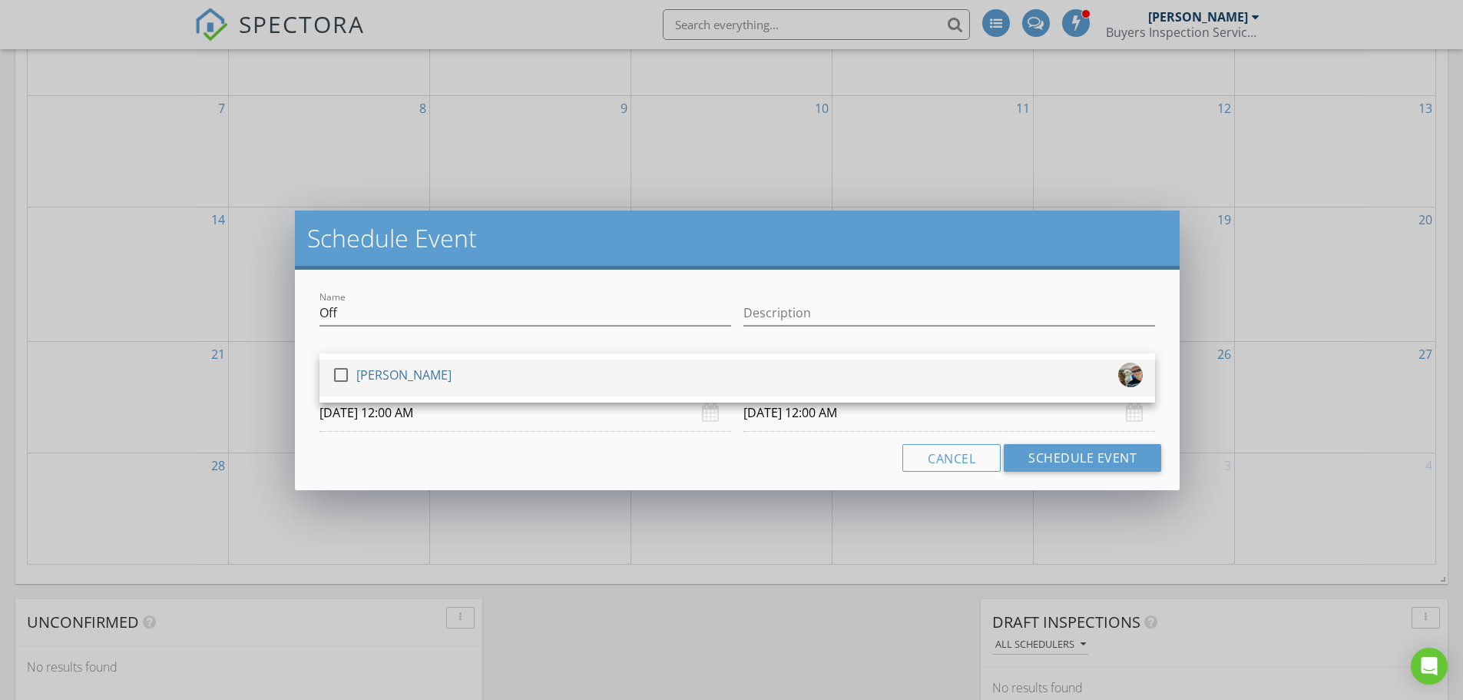
click at [345, 369] on div at bounding box center [341, 375] width 26 height 26
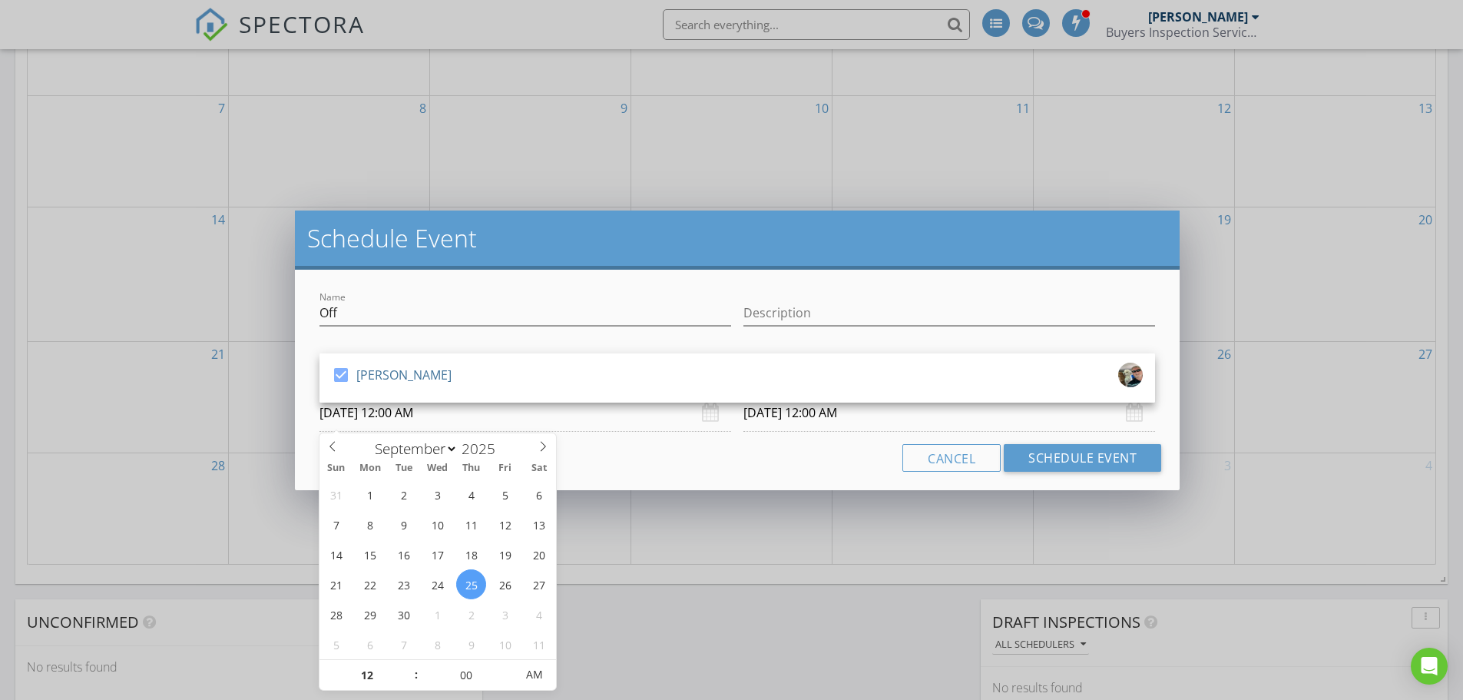
click at [414, 421] on input "[DATE] 12:00 AM" at bounding box center [525, 413] width 412 height 38
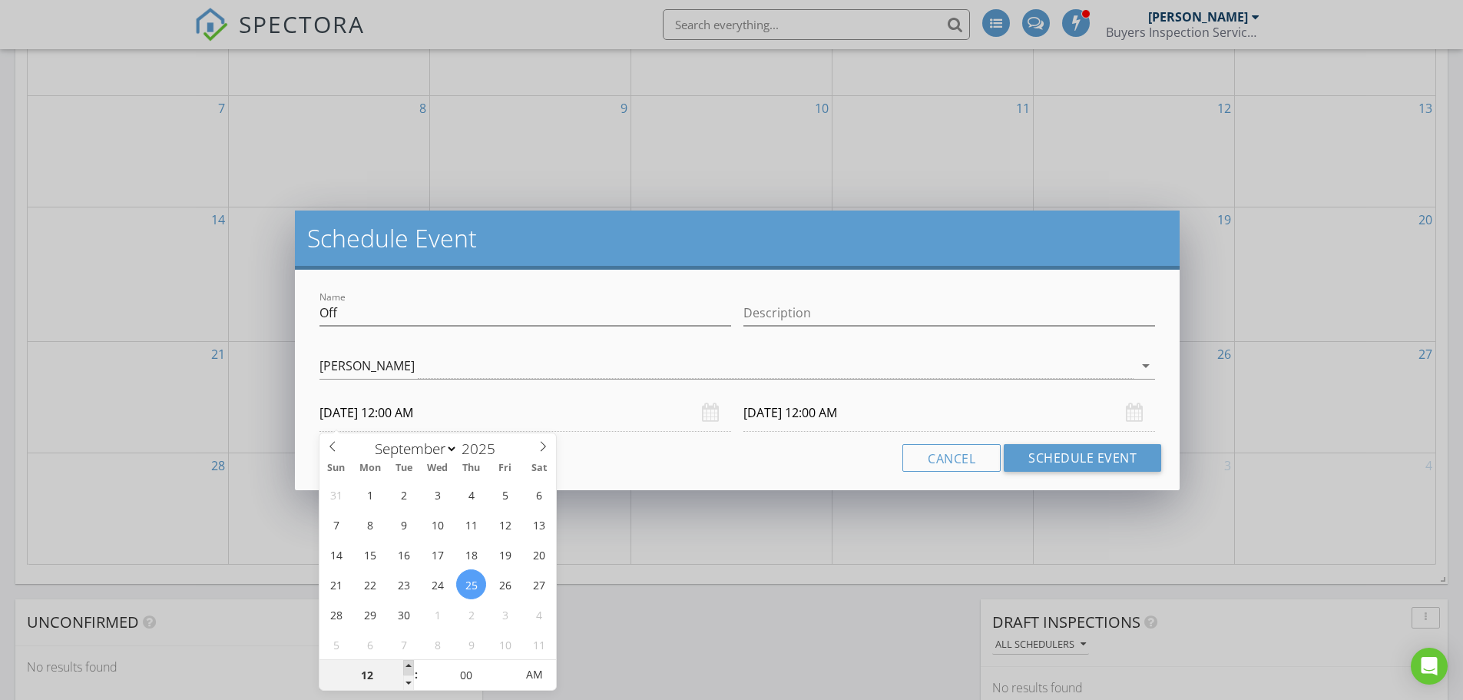
type input "01"
type input "[DATE] 1:00 AM"
click at [409, 662] on span at bounding box center [408, 667] width 11 height 15
type input "[DATE] 1:00 AM"
type input "12"
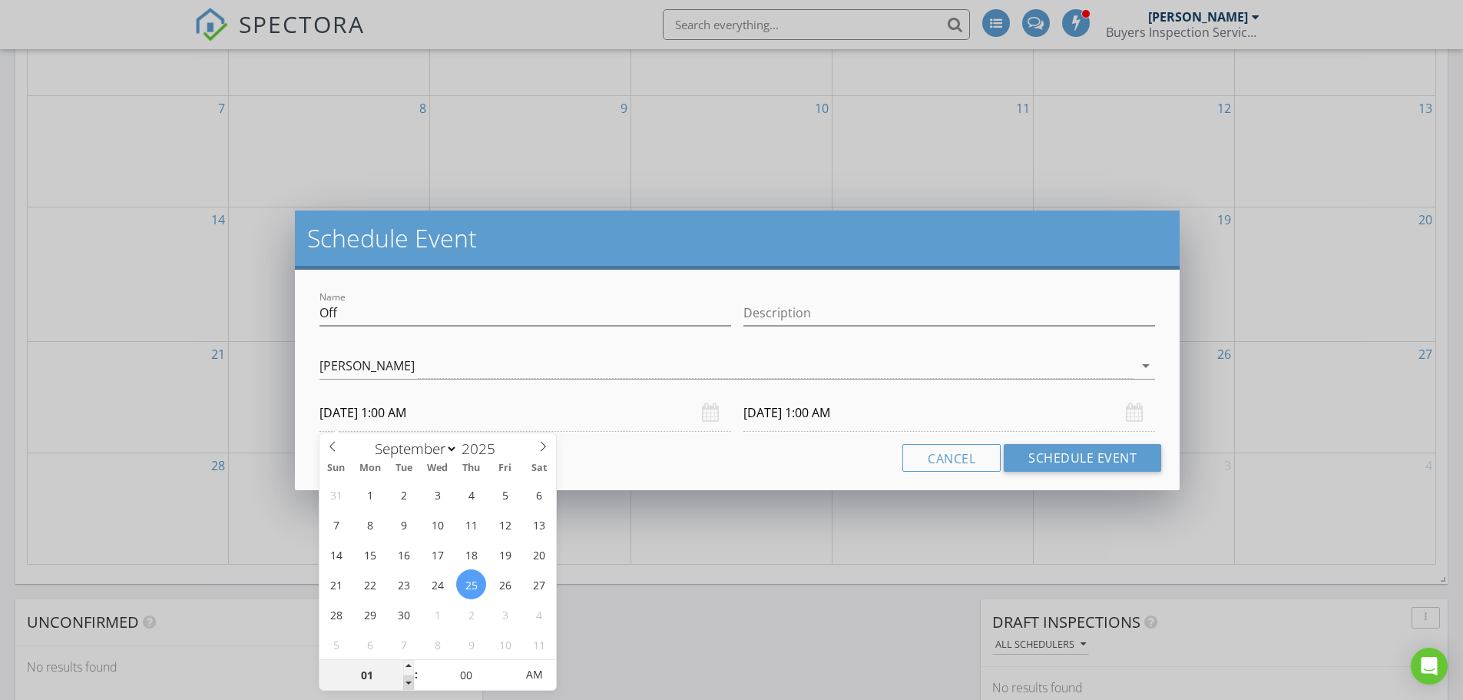
type input "[DATE] 12:00 AM"
click at [412, 683] on span at bounding box center [408, 682] width 11 height 15
type input "[DATE] 12:00 AM"
type input "11"
type input "[DATE] 11:00 PM"
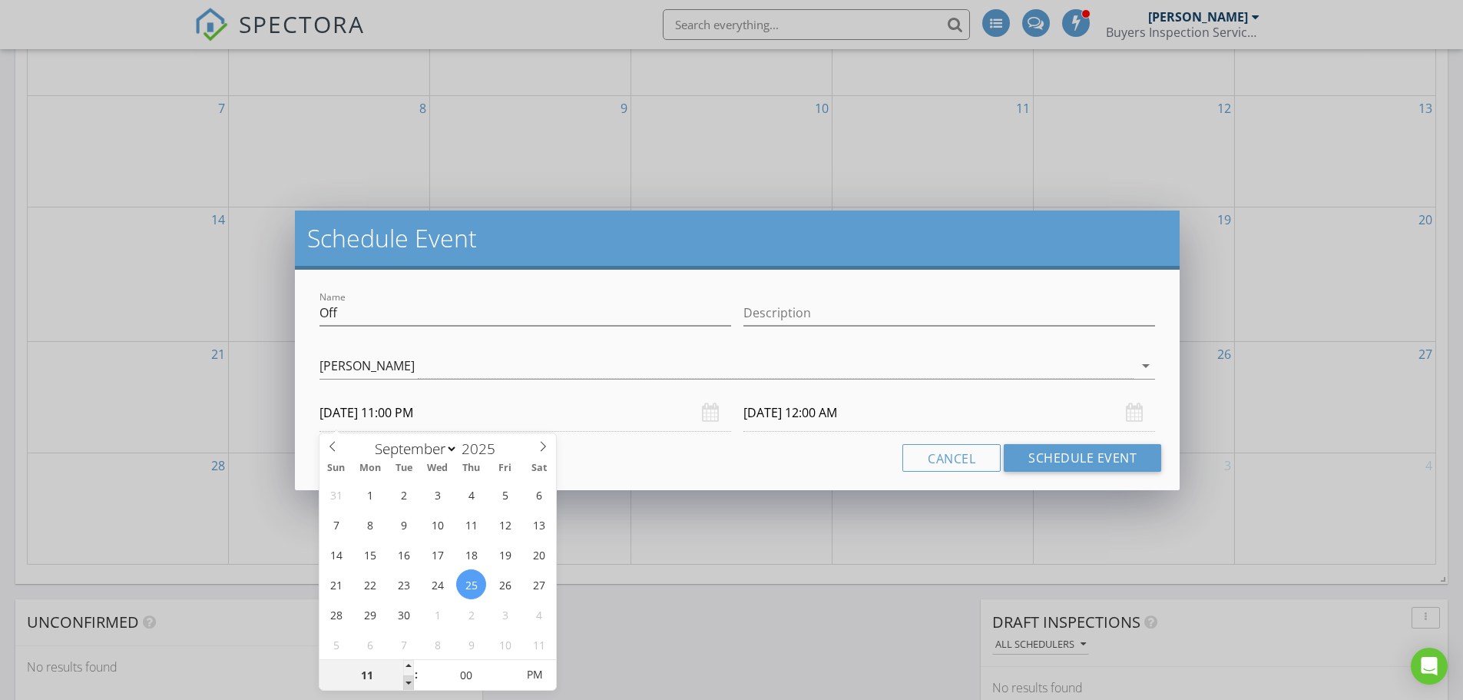
click at [412, 682] on span at bounding box center [408, 682] width 11 height 15
type input "[DATE] 11:00 PM"
type input "[DATE] 11:00 AM"
click at [538, 671] on span "PM" at bounding box center [534, 674] width 42 height 31
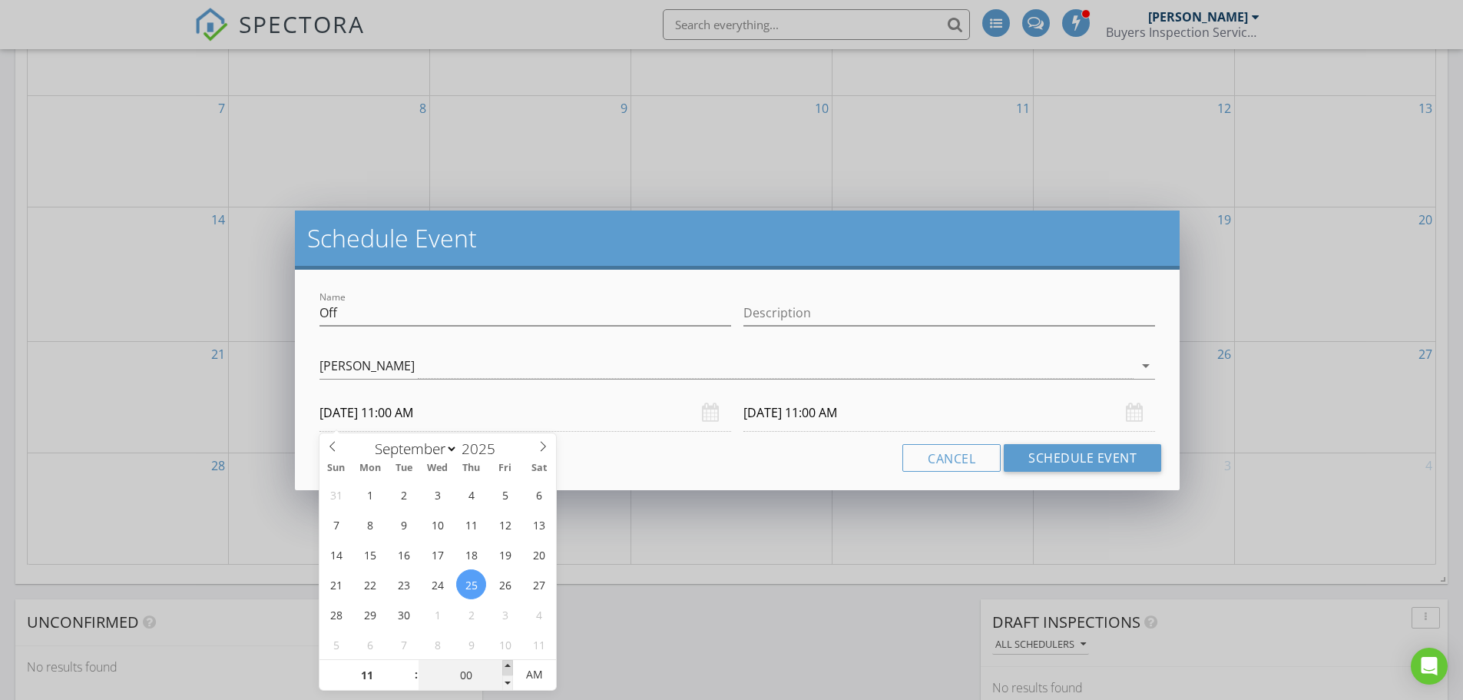
type input "05"
type input "[DATE] 11:05 AM"
click at [505, 665] on span at bounding box center [507, 667] width 11 height 15
type input "10"
type input "[DATE] 11:10 AM"
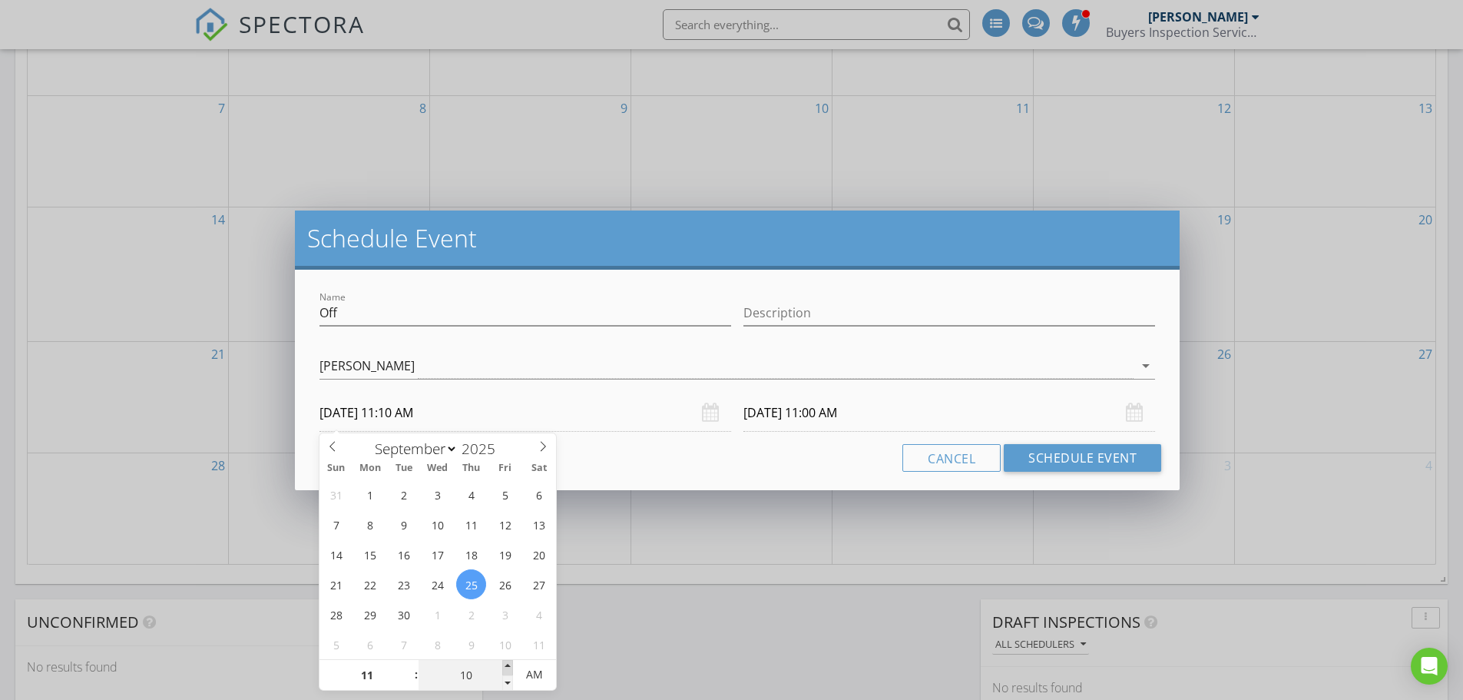
click at [505, 665] on span at bounding box center [507, 667] width 11 height 15
type input "15"
type input "[DATE] 11:15 AM"
click at [505, 665] on span at bounding box center [507, 667] width 11 height 15
type input "20"
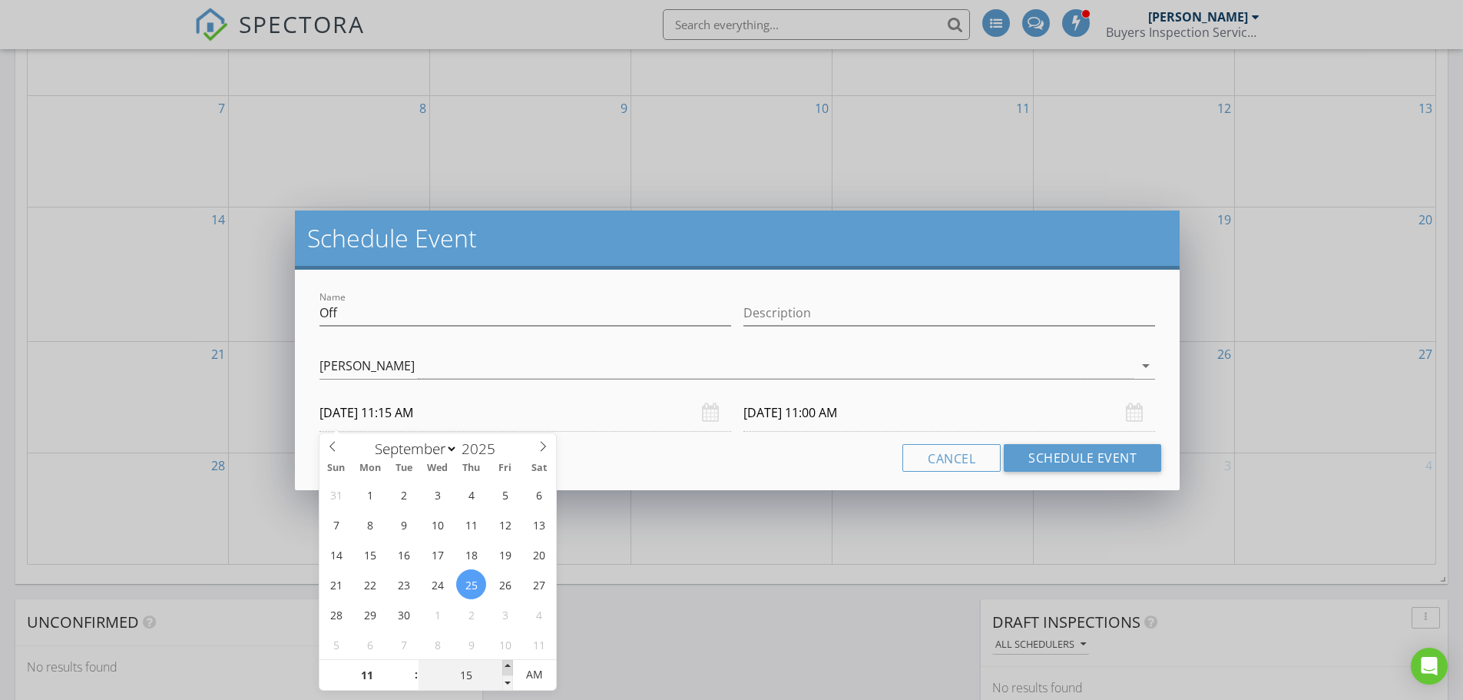
type input "[DATE] 11:20 AM"
click at [505, 665] on span at bounding box center [507, 667] width 11 height 15
type input "25"
type input "[DATE] 11:25 AM"
click at [505, 665] on span at bounding box center [507, 667] width 11 height 15
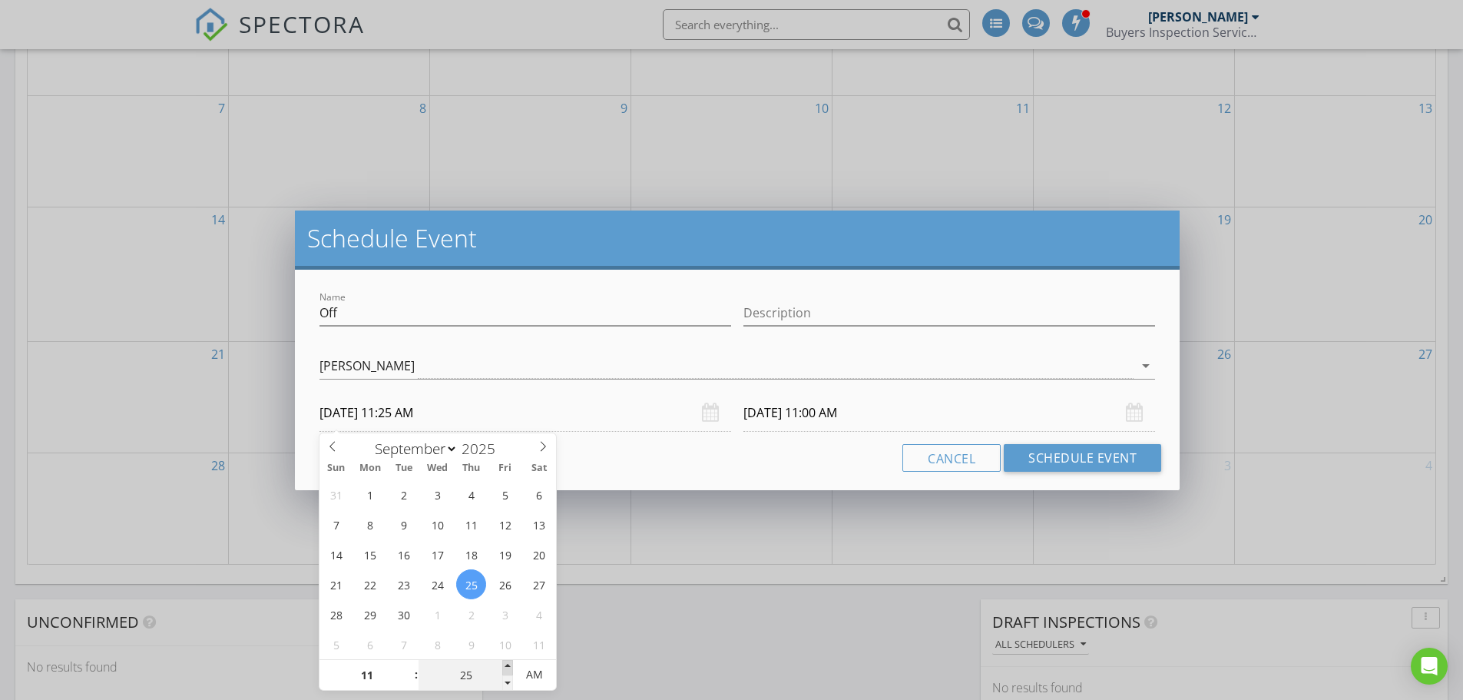
type input "[DATE] 11:25 AM"
type input "30"
type input "[DATE] 11:30 AM"
click at [505, 665] on span at bounding box center [507, 667] width 11 height 15
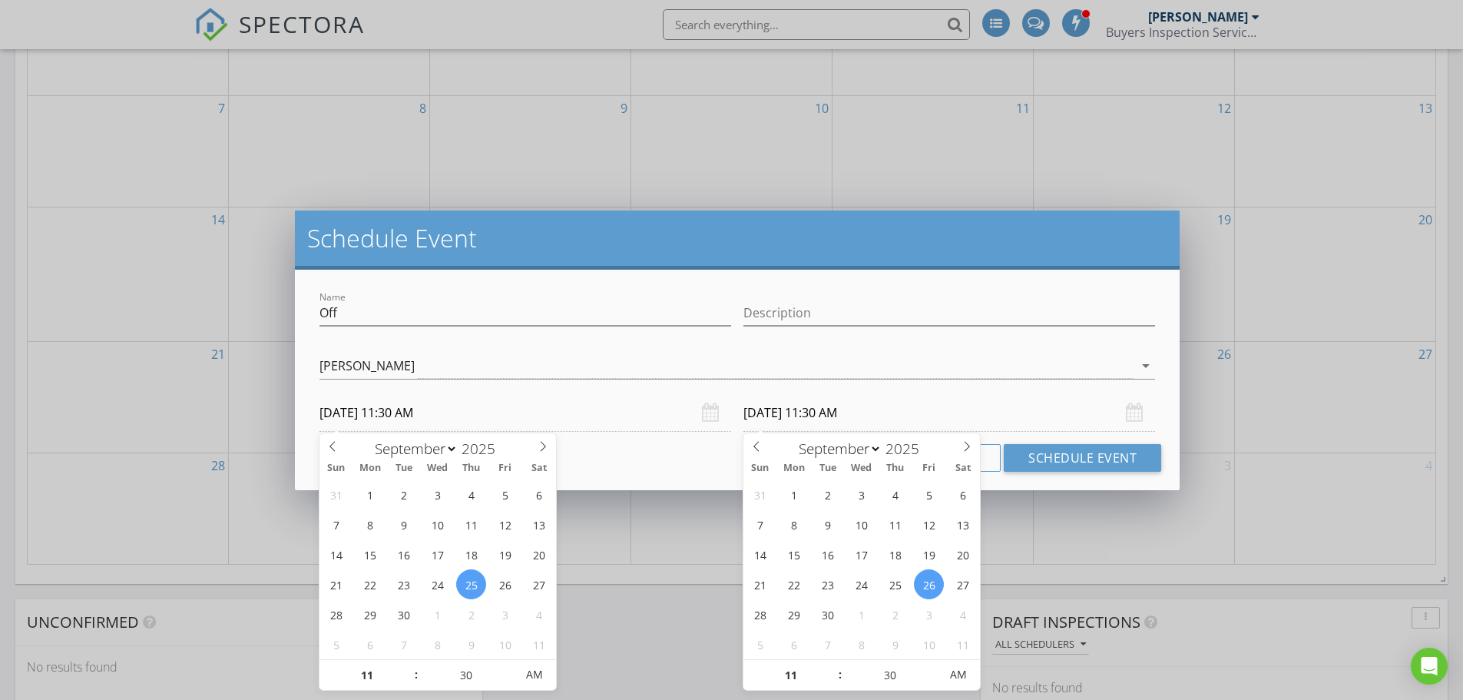
click at [823, 412] on input "[DATE] 11:30 AM" at bounding box center [949, 413] width 412 height 38
type input "[DATE] 11:30 AM"
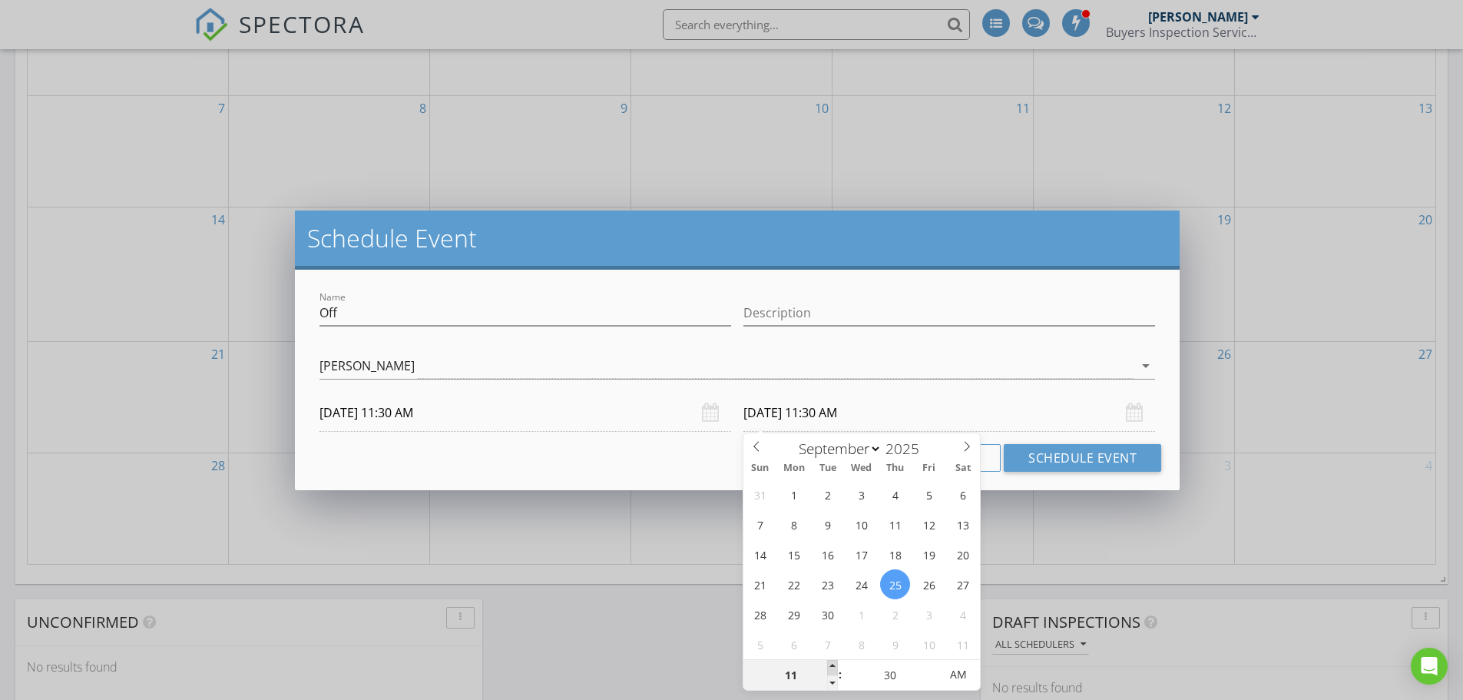
type input "12"
type input "[DATE] 12:30 PM"
click at [829, 666] on span at bounding box center [832, 667] width 11 height 15
type input "01"
type input "[DATE] 1:30 PM"
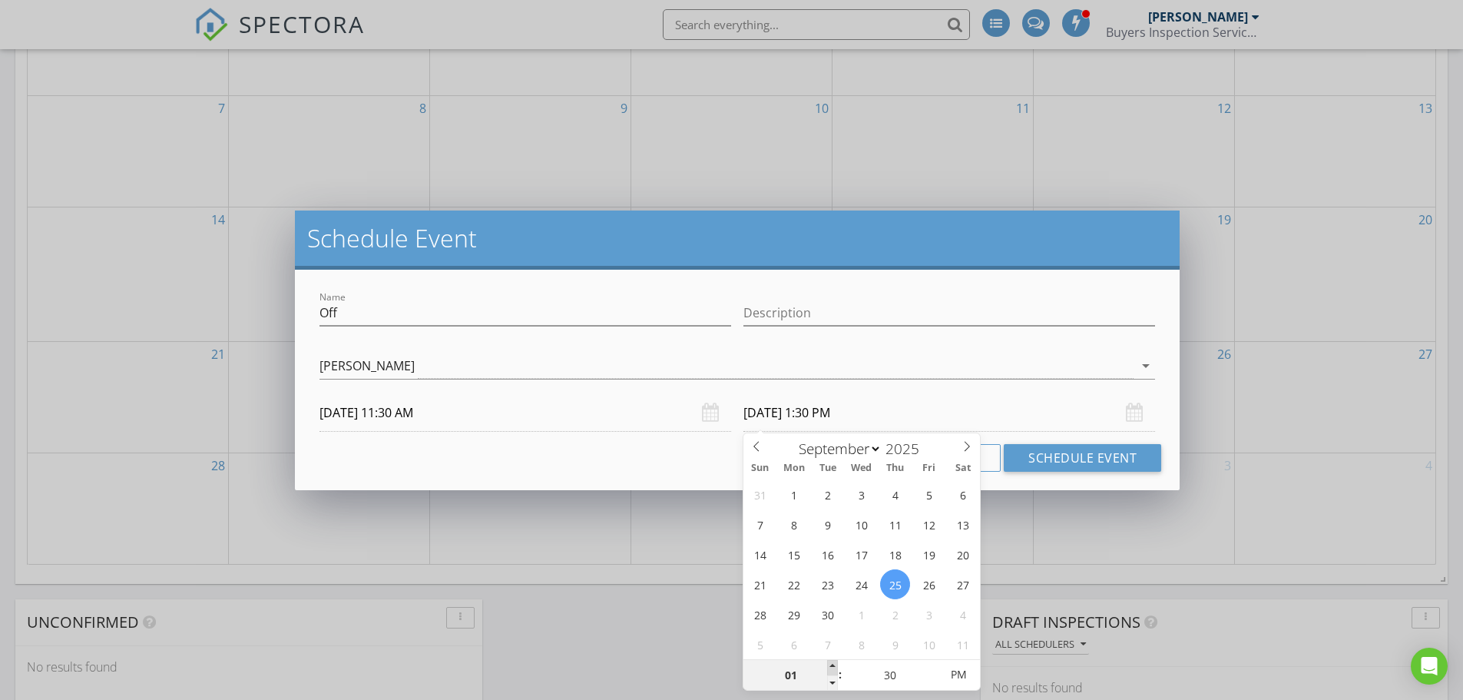
click at [829, 666] on span at bounding box center [832, 667] width 11 height 15
type input "25"
type input "[DATE] 1:25 PM"
click at [932, 679] on span at bounding box center [931, 682] width 11 height 15
type input "20"
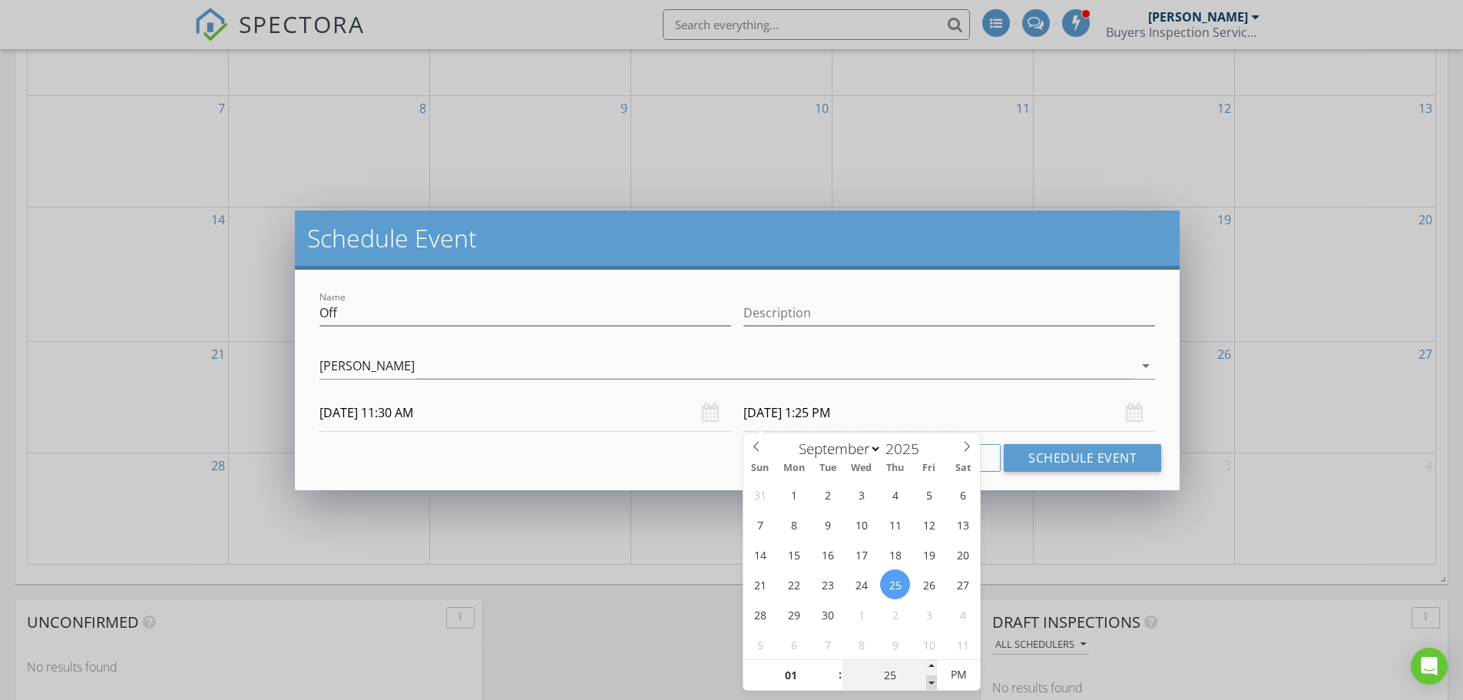
type input "[DATE] 1:20 PM"
click at [932, 679] on span at bounding box center [931, 682] width 11 height 15
type input "15"
type input "[DATE] 1:15 PM"
click at [932, 679] on span at bounding box center [931, 682] width 11 height 15
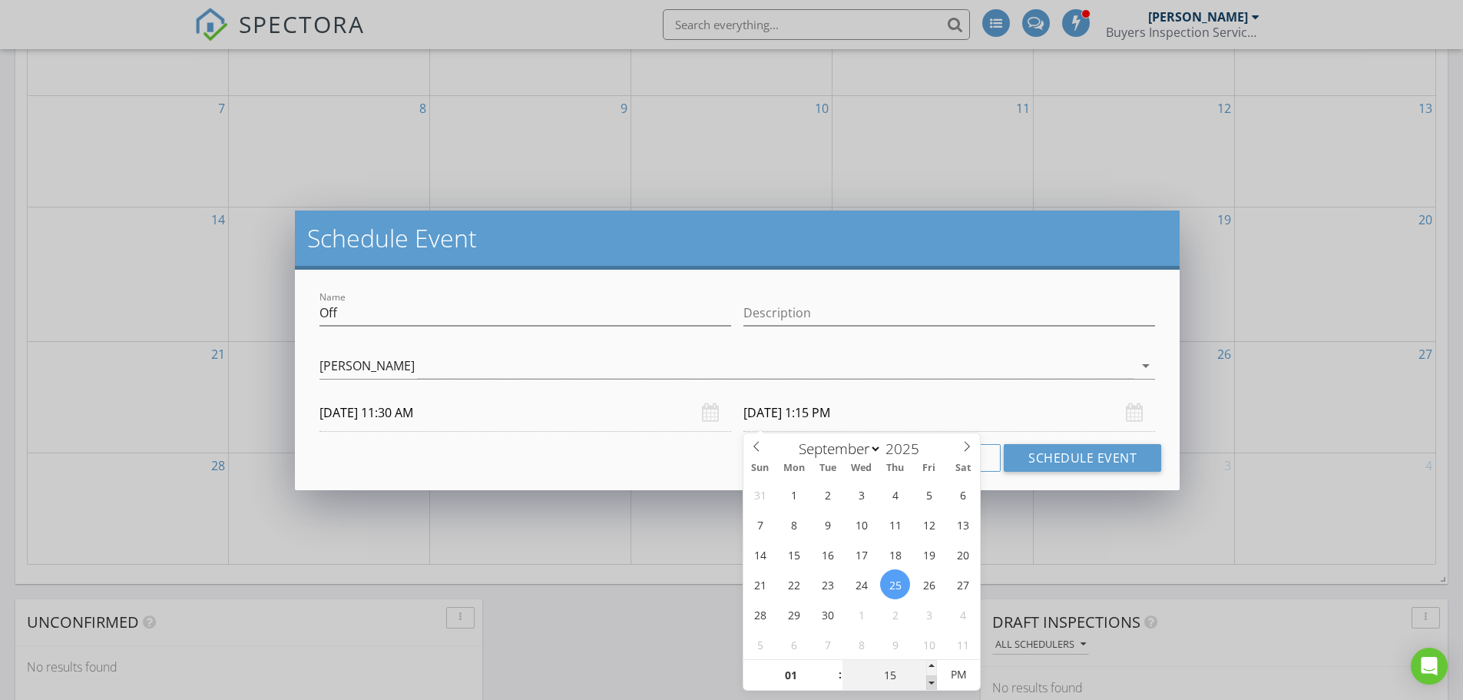
type input "10"
type input "[DATE] 1:10 PM"
click at [932, 679] on span at bounding box center [931, 682] width 11 height 15
click at [922, 674] on input "10" at bounding box center [889, 675] width 94 height 31
type input "05"
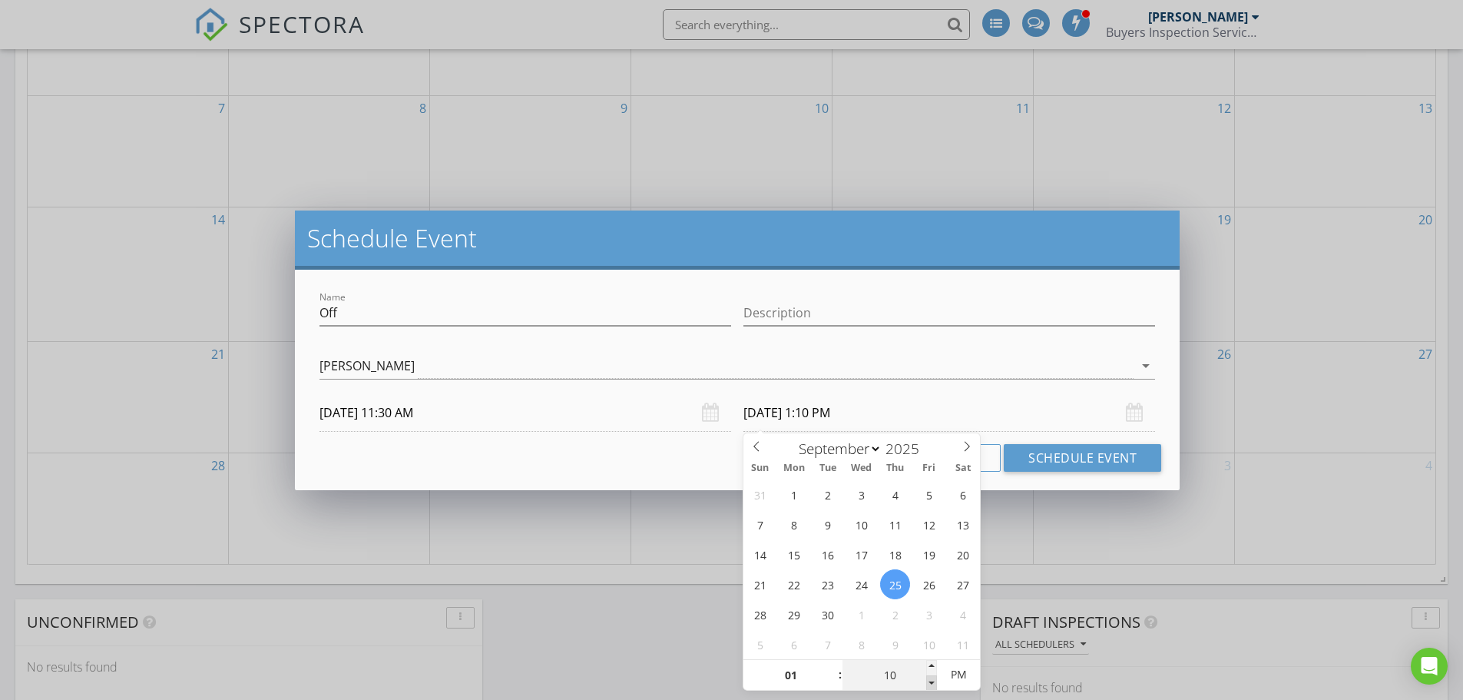
type input "[DATE] 1:05 PM"
click at [932, 680] on span at bounding box center [931, 682] width 11 height 15
type input "00"
type input "[DATE] 1:00 PM"
click at [932, 680] on span at bounding box center [931, 682] width 11 height 15
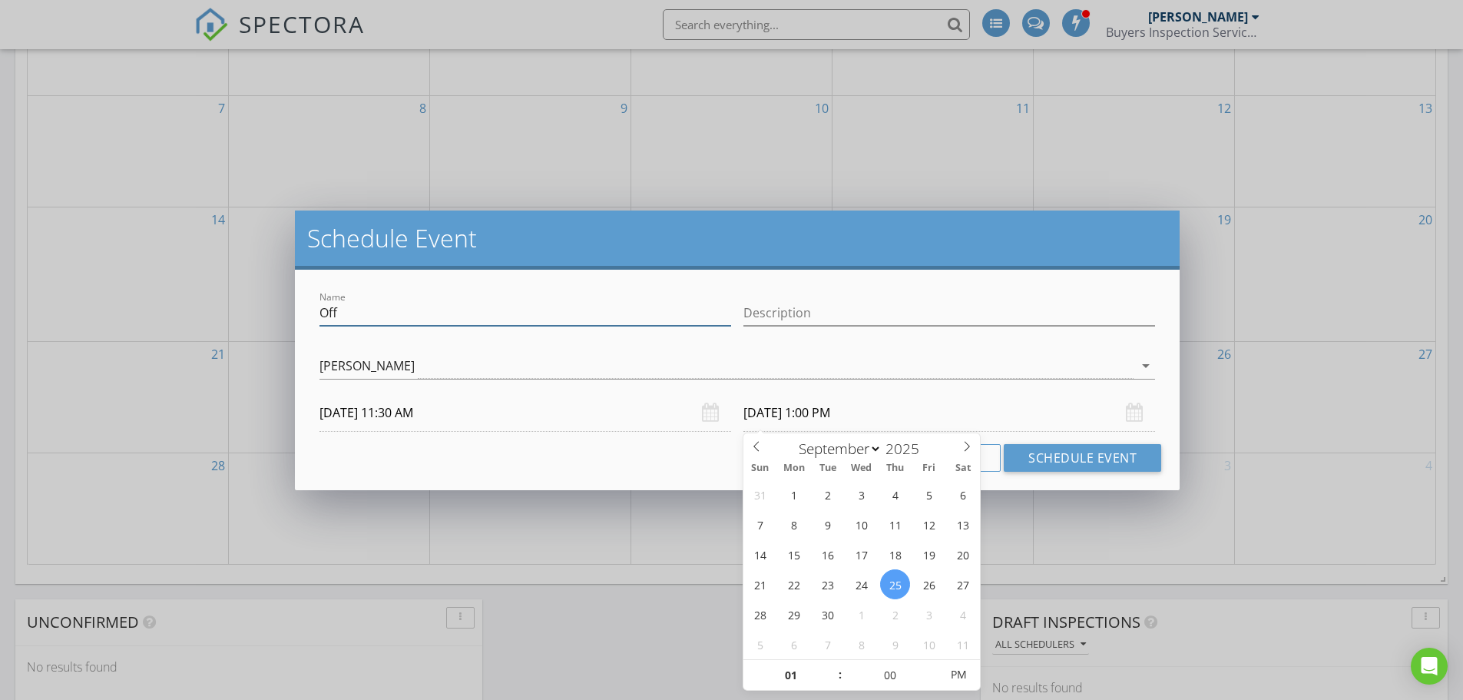
click at [515, 315] on input "Off" at bounding box center [525, 312] width 412 height 25
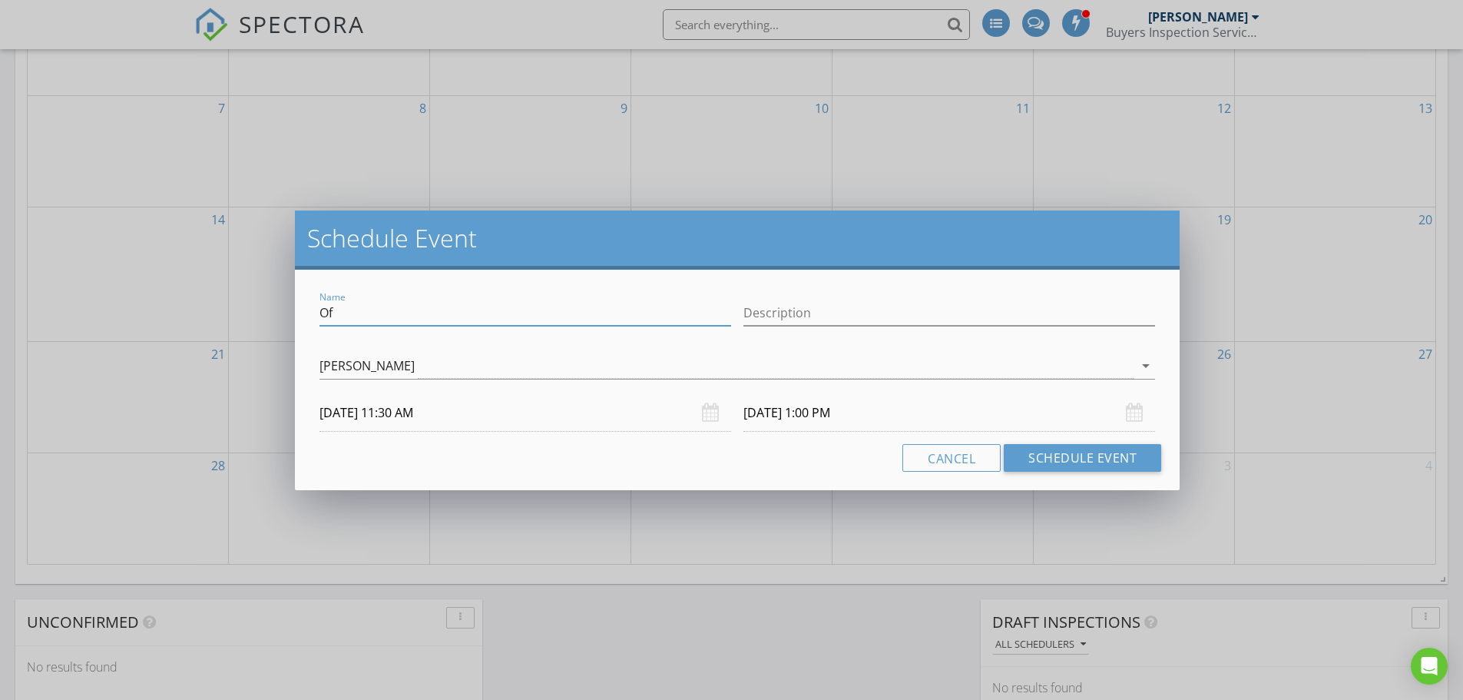
type input "O"
type input "[PERSON_NAME] Loss"
click at [1110, 452] on button "Schedule Event" at bounding box center [1082, 458] width 157 height 28
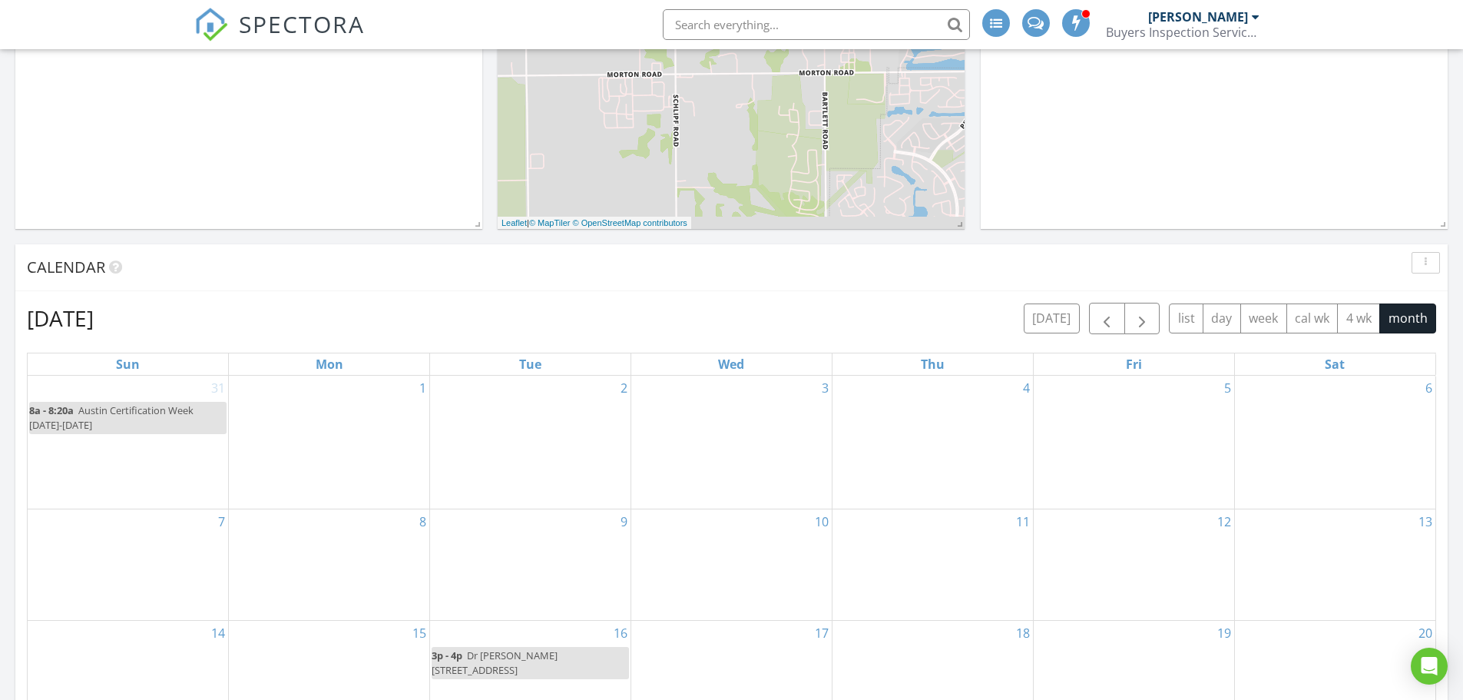
scroll to position [461, 0]
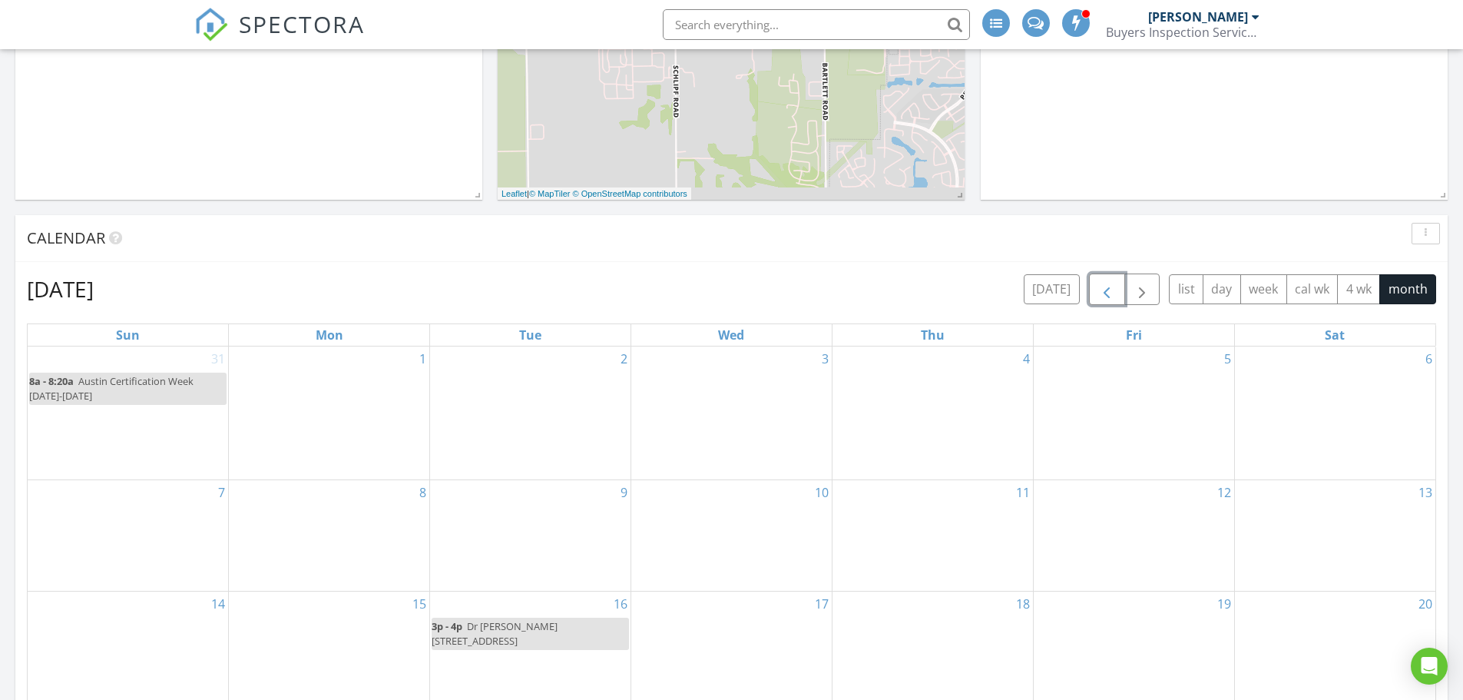
click at [1105, 299] on span "button" at bounding box center [1106, 289] width 18 height 18
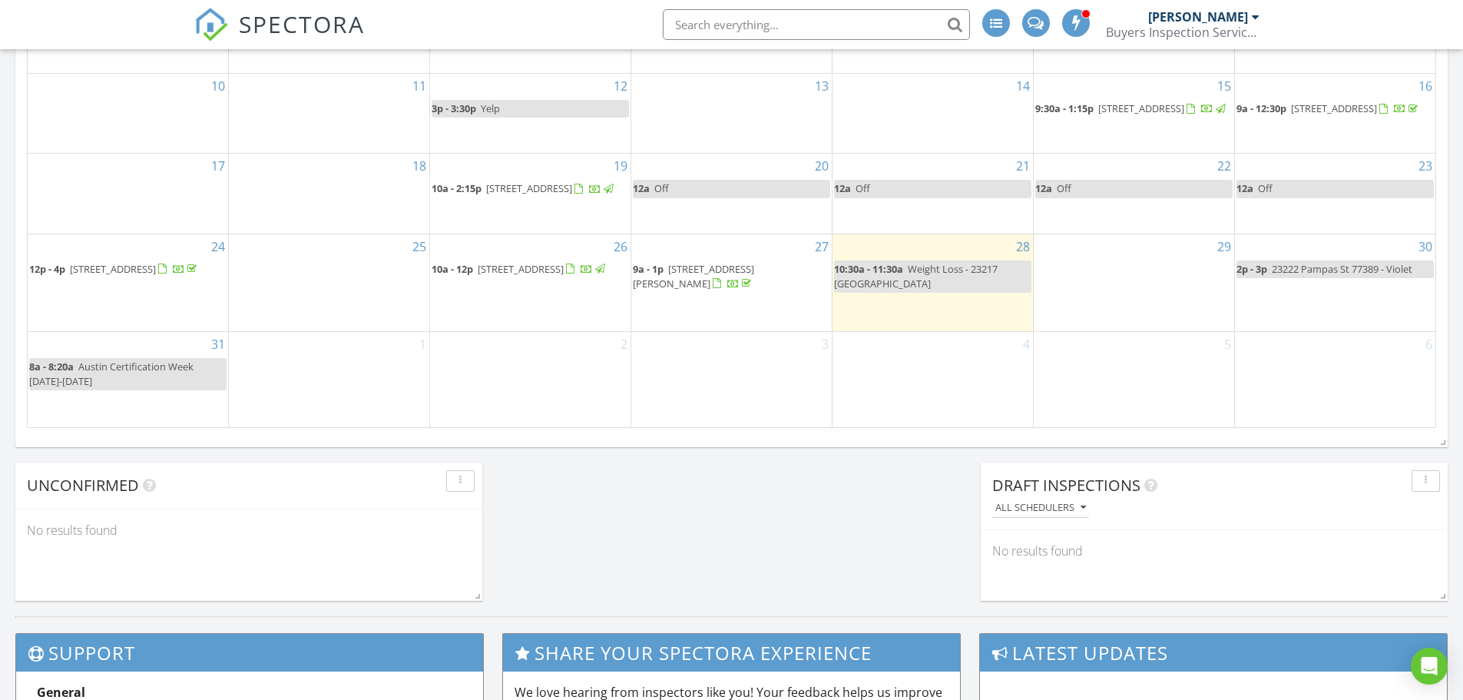
scroll to position [998, 0]
